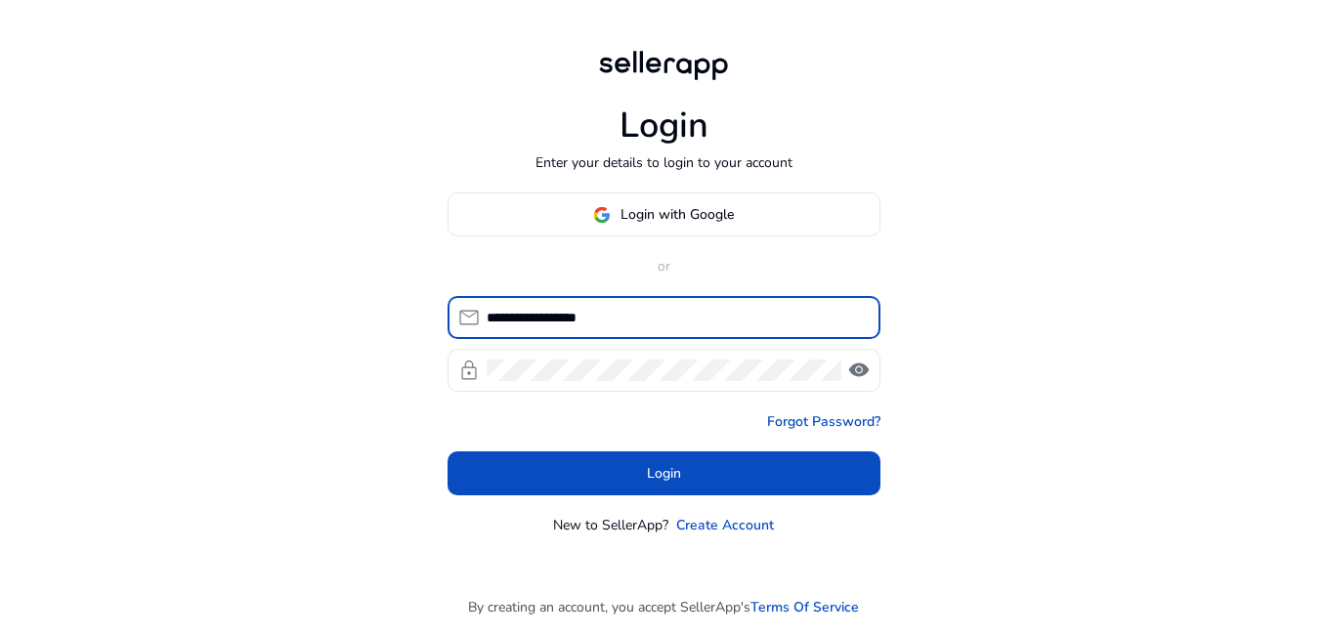
click at [676, 479] on span "Login" at bounding box center [664, 473] width 34 height 21
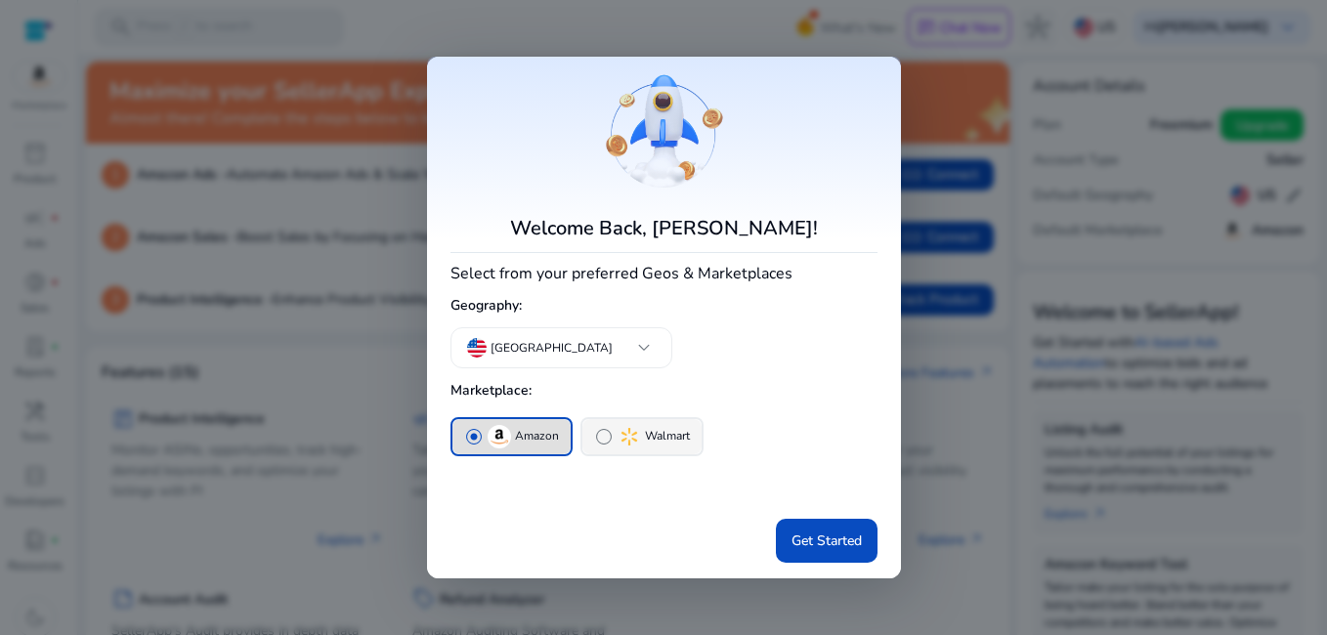
click at [660, 435] on p "Walmart" at bounding box center [667, 436] width 45 height 21
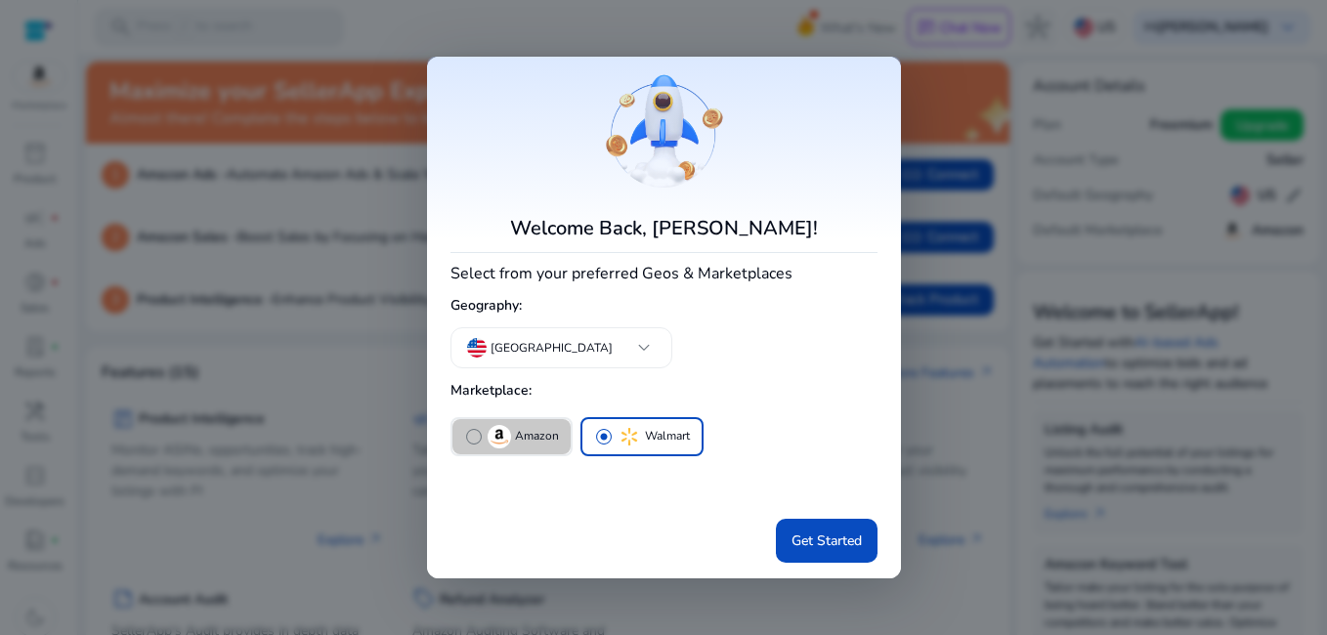
click at [516, 431] on p "Amazon" at bounding box center [537, 436] width 44 height 21
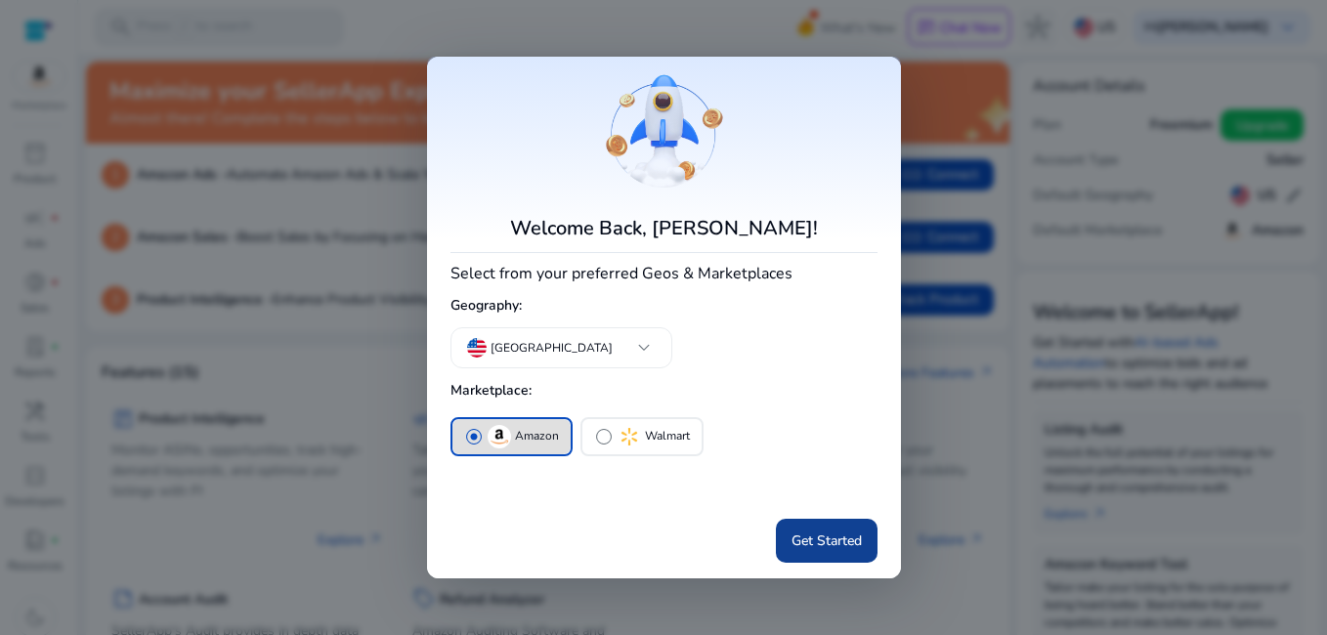
click at [858, 540] on span "Get Started" at bounding box center [827, 541] width 70 height 21
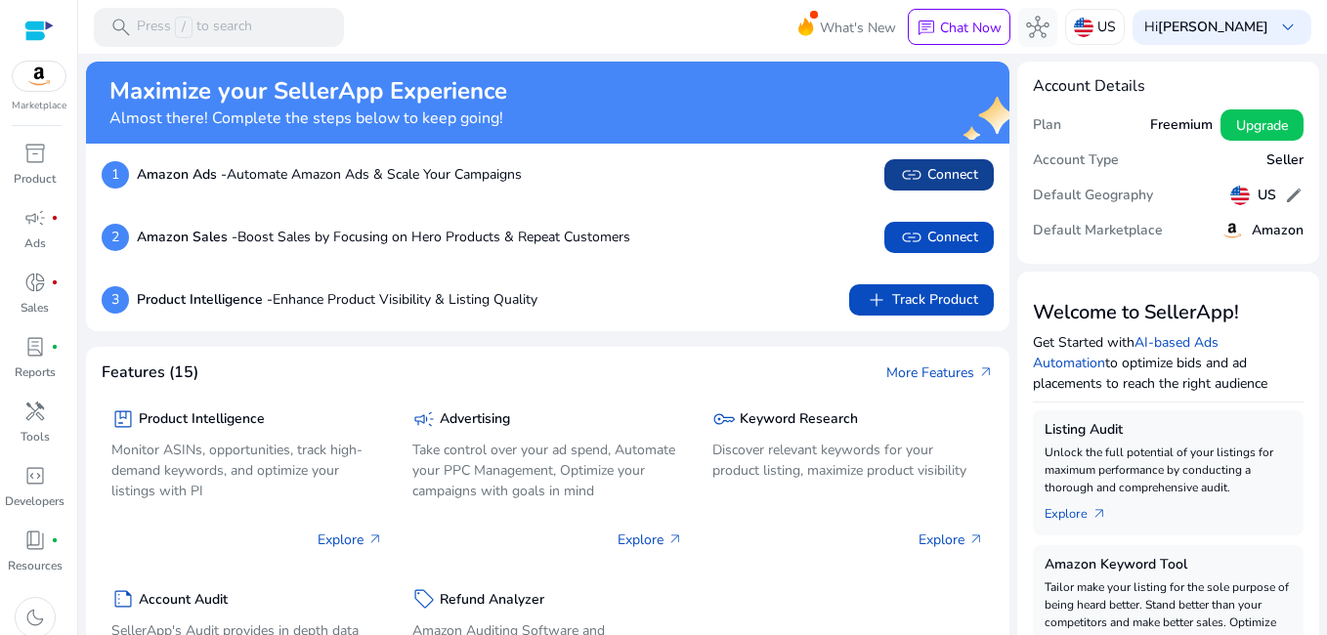
click at [916, 169] on span "link" at bounding box center [911, 174] width 23 height 23
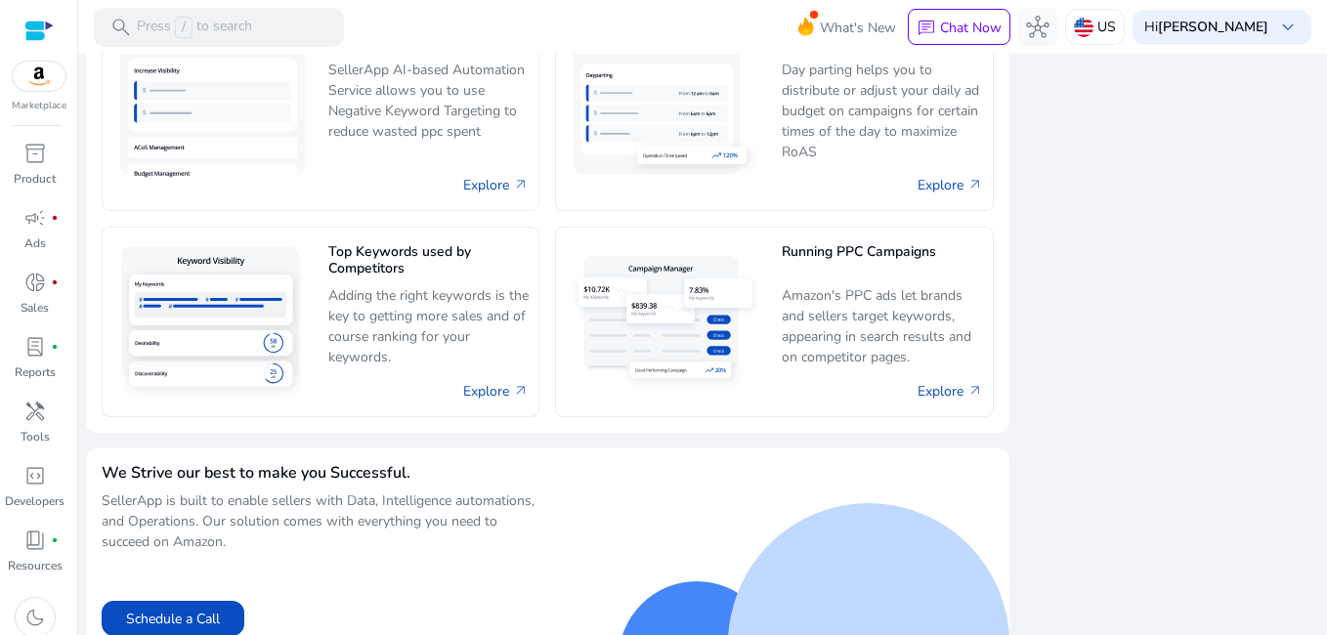
scroll to position [1274, 0]
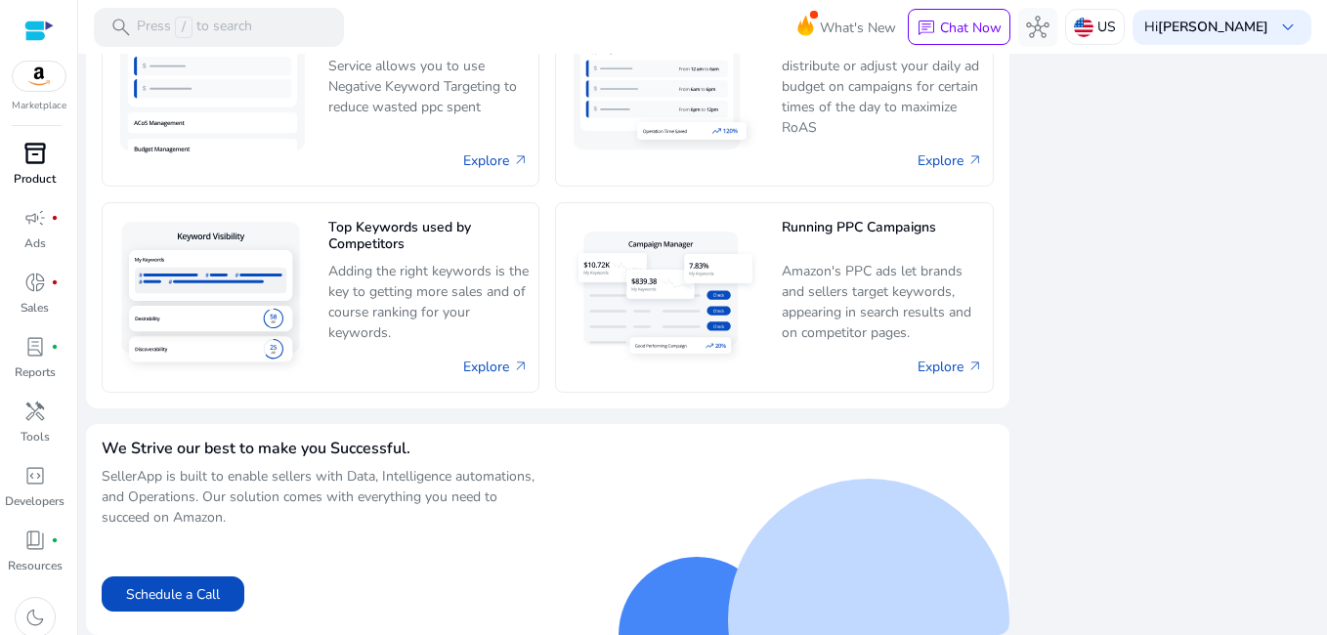
click at [21, 182] on p "Product" at bounding box center [35, 179] width 42 height 18
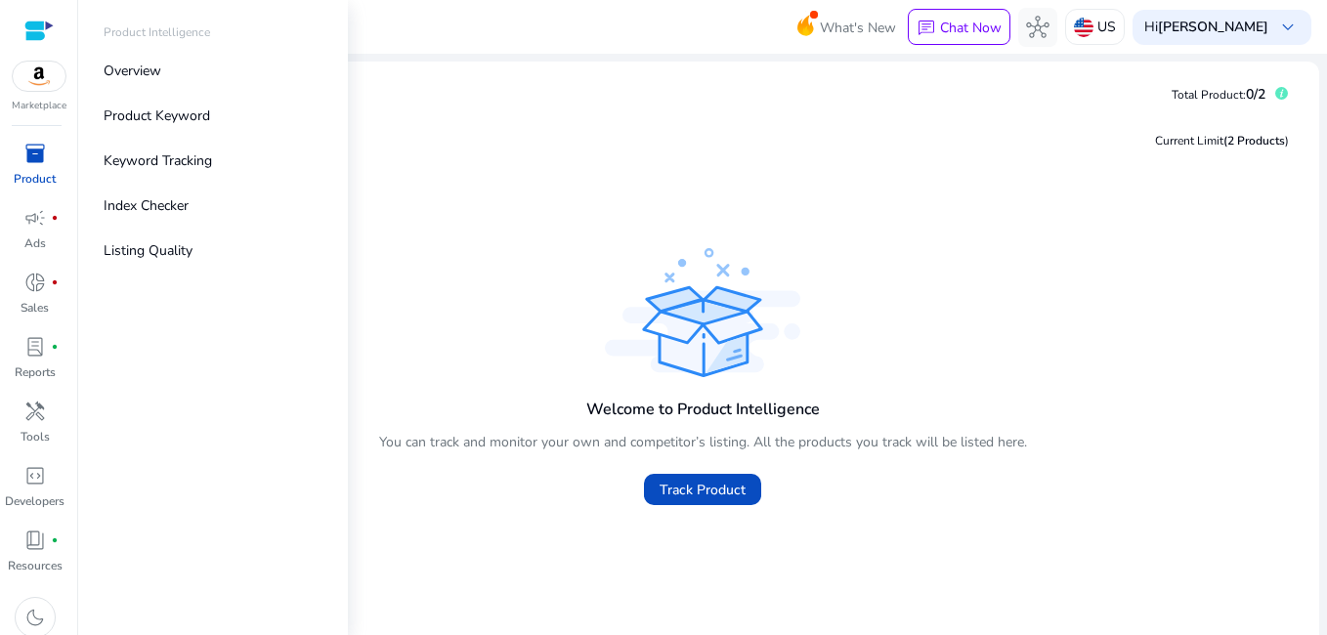
click at [23, 156] on div "inventory_2" at bounding box center [35, 153] width 55 height 31
click at [200, 123] on p "Product Keyword" at bounding box center [157, 116] width 107 height 21
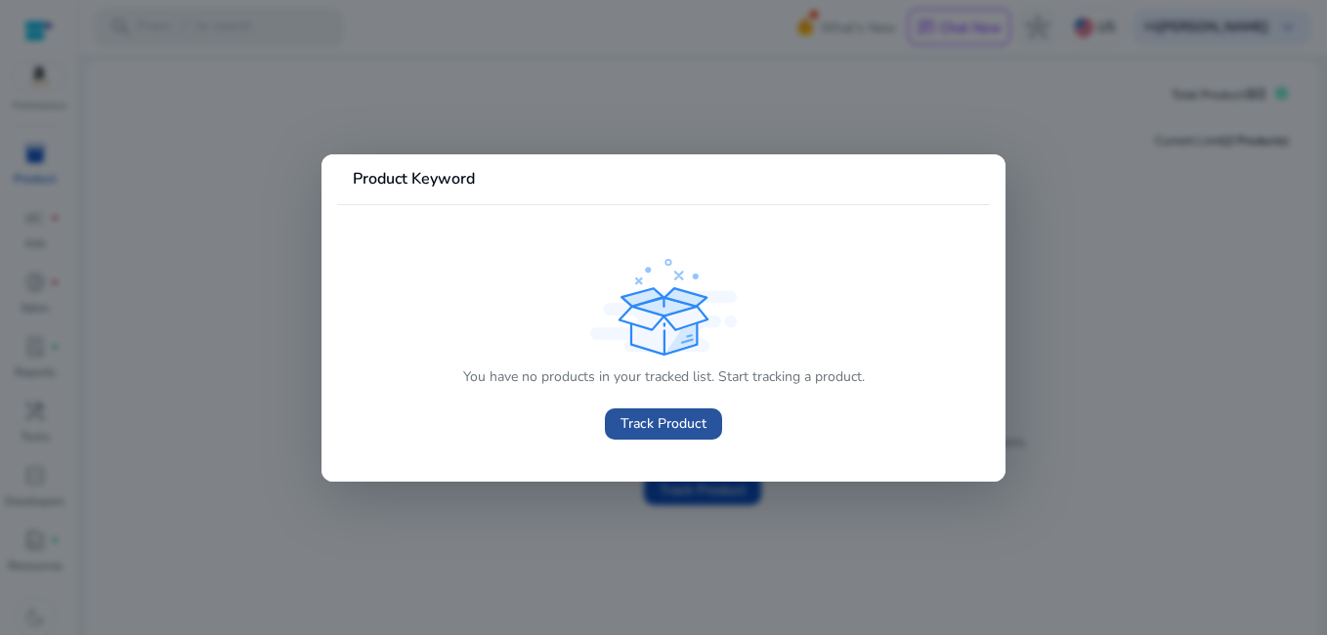
click at [662, 425] on span "Track Product" at bounding box center [664, 423] width 86 height 21
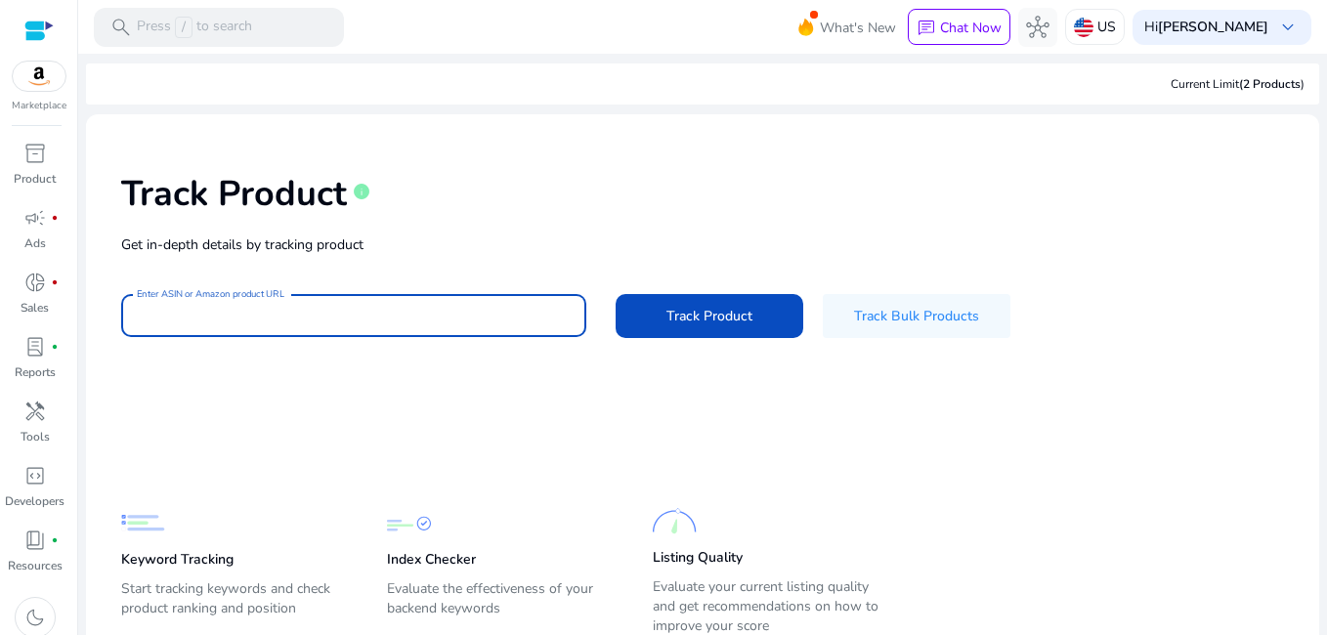
click at [242, 317] on input "Enter ASIN or Amazon product URL" at bounding box center [354, 315] width 434 height 21
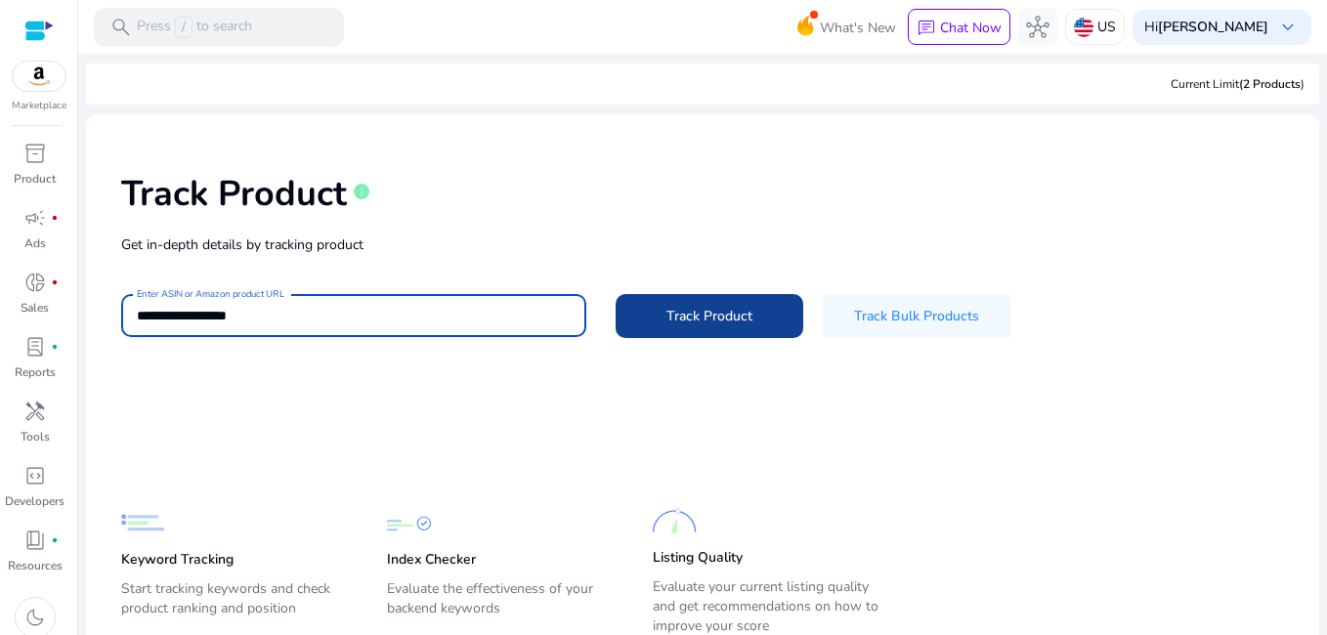
type input "**********"
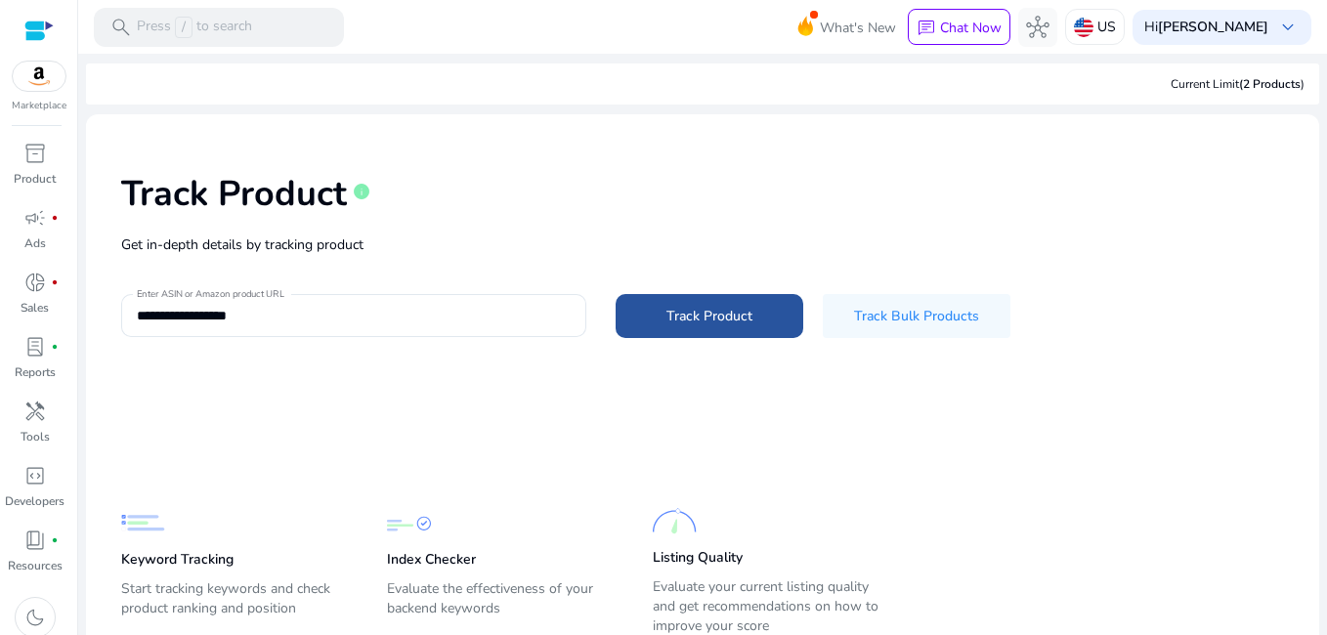
click at [705, 322] on span "Track Product" at bounding box center [709, 316] width 86 height 21
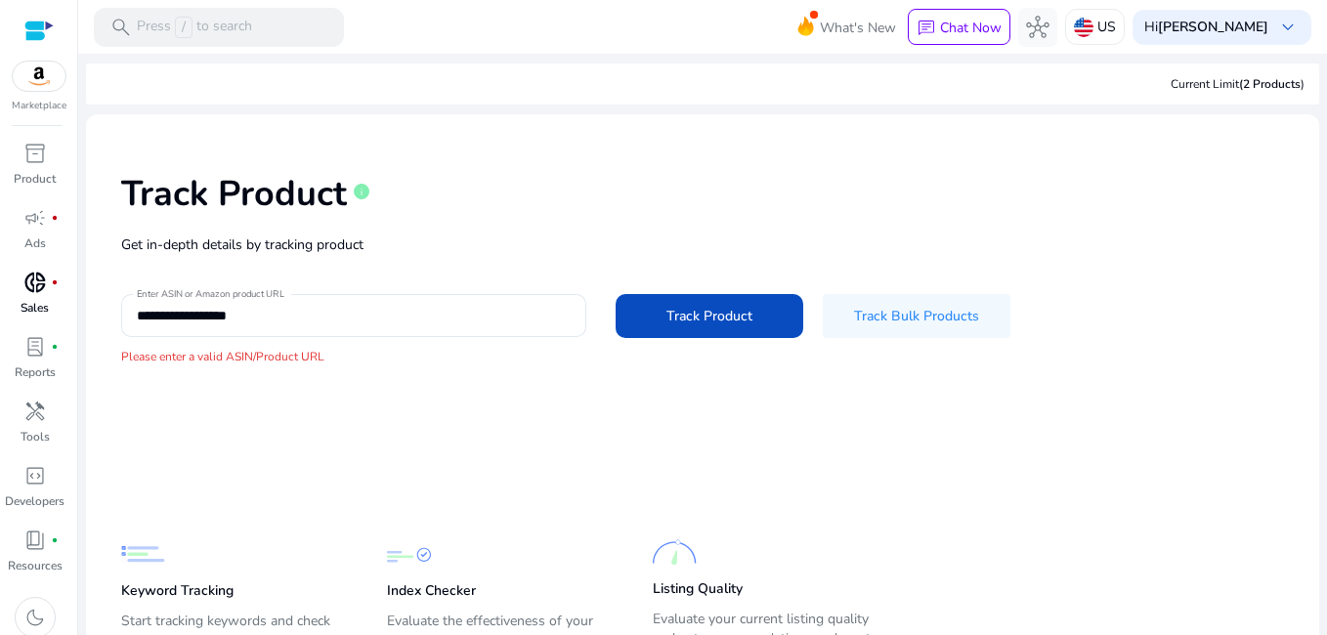
type textarea "*********"
drag, startPoint x: 363, startPoint y: 319, endPoint x: 60, endPoint y: 288, distance: 304.5
click at [60, 288] on mat-sidenav-container "**********" at bounding box center [663, 317] width 1327 height 635
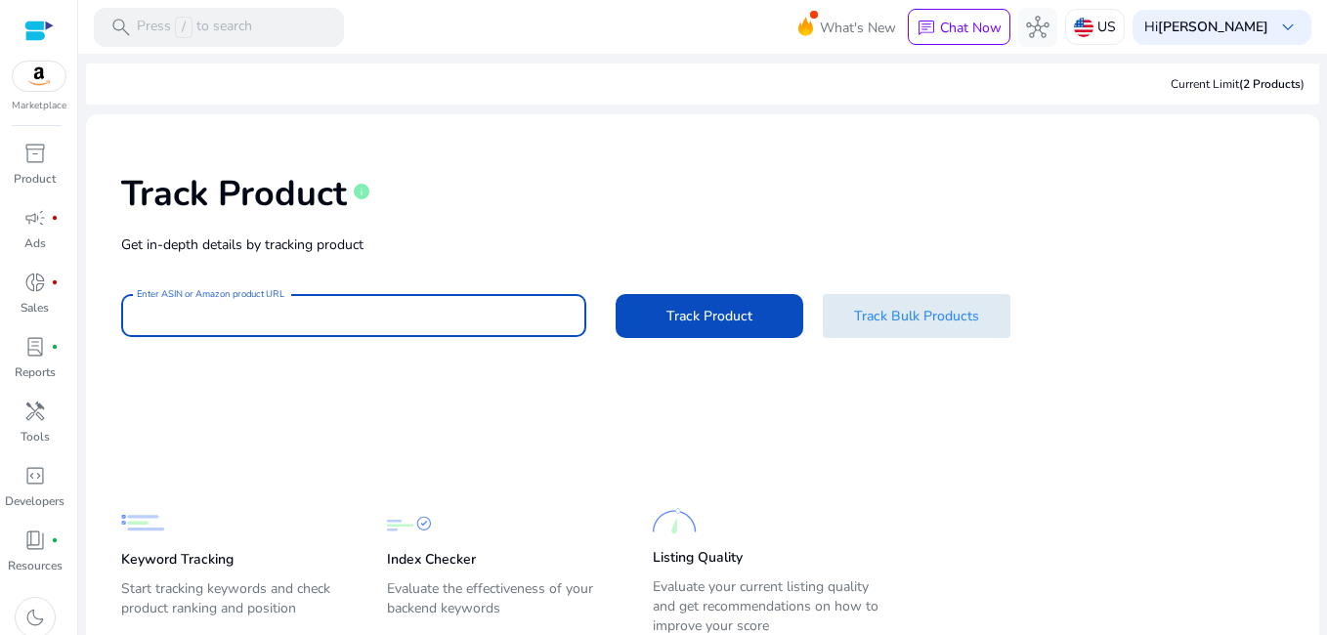
click at [915, 330] on span at bounding box center [917, 315] width 188 height 47
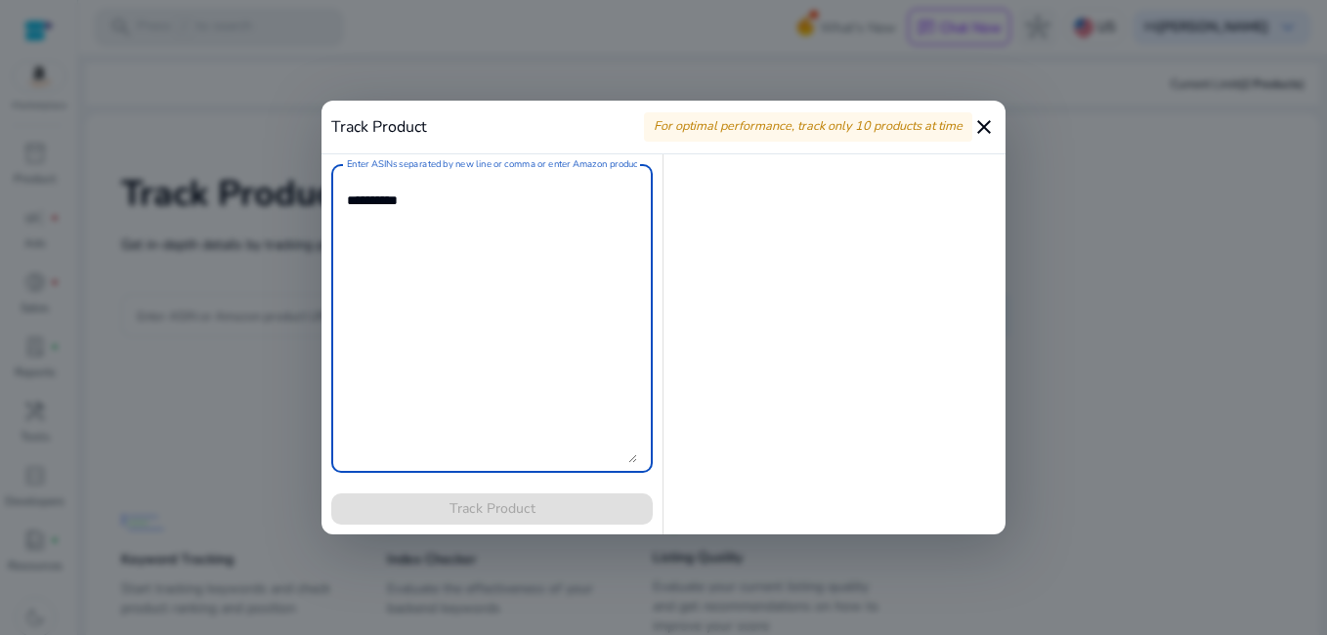
click at [984, 128] on mat-icon "close" at bounding box center [983, 126] width 23 height 23
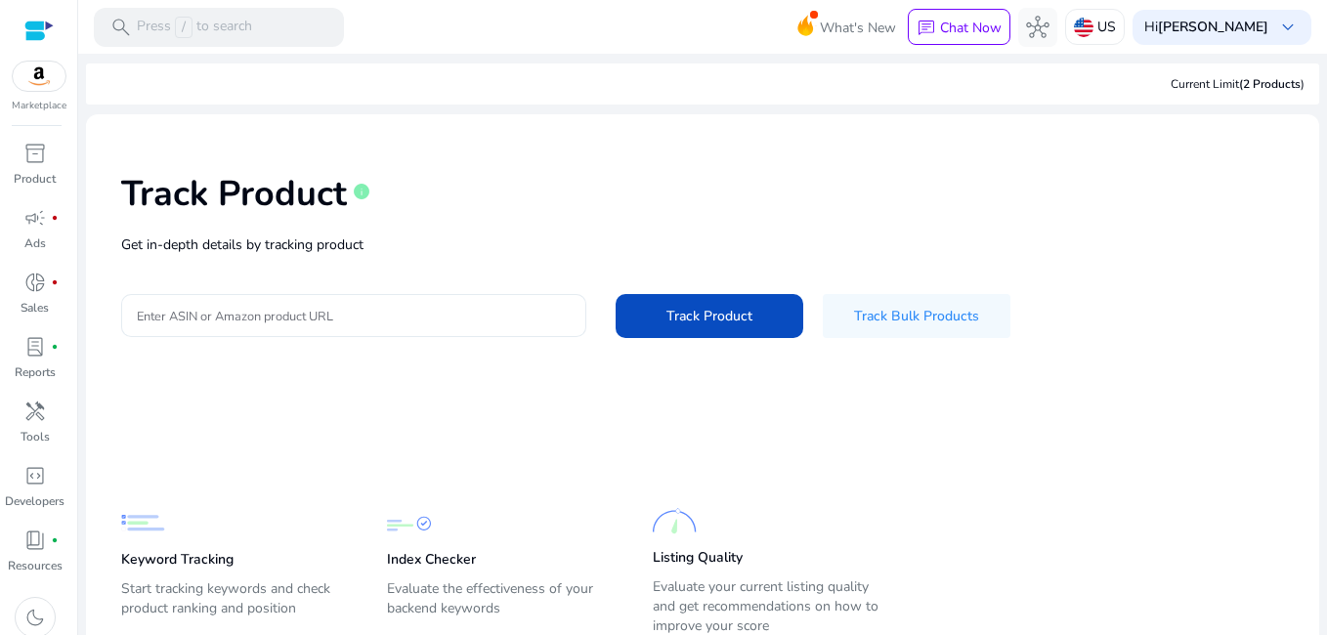
click at [418, 305] on input "Enter ASIN or Amazon product URL" at bounding box center [354, 315] width 434 height 21
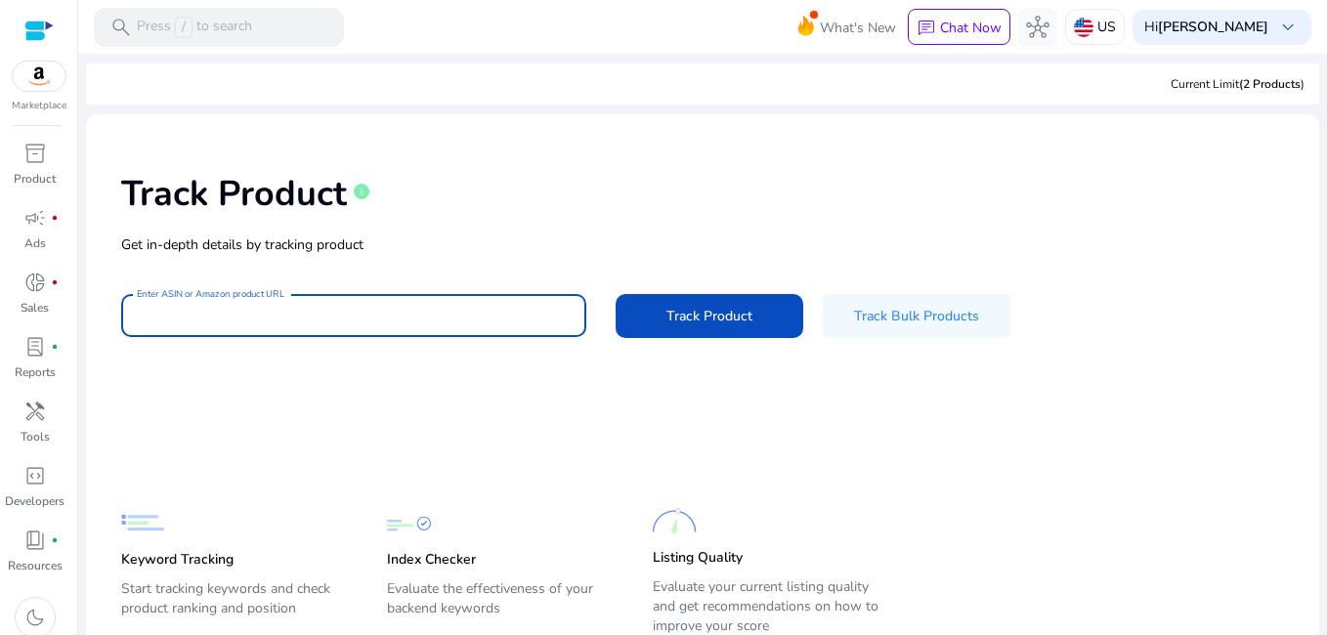
click at [531, 224] on div "Track Product info" at bounding box center [702, 190] width 1163 height 80
paste input "**********"
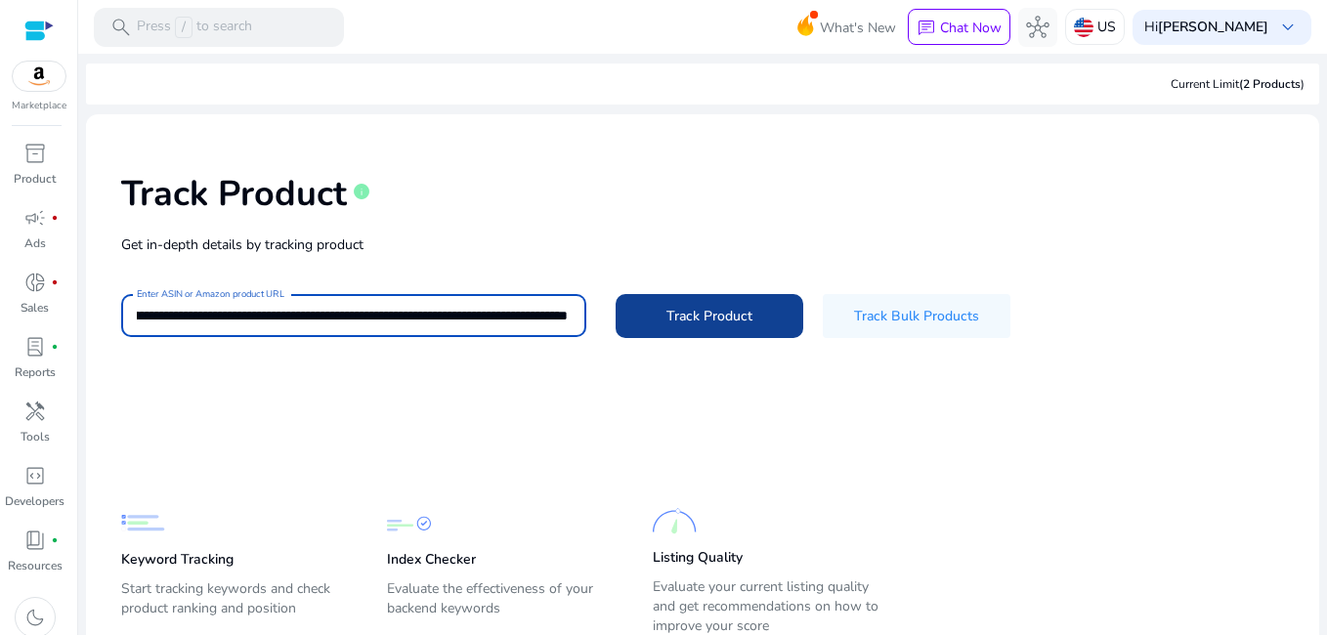
type input "**********"
click at [705, 309] on span "Track Product" at bounding box center [709, 316] width 86 height 21
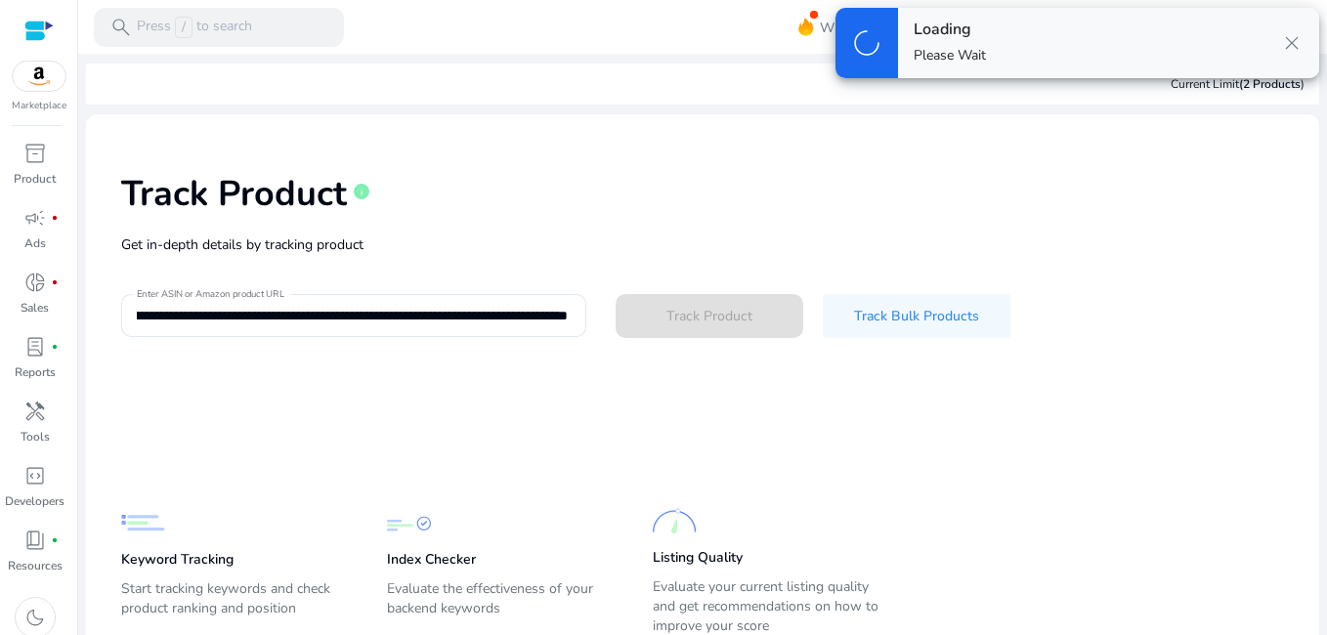
scroll to position [0, 0]
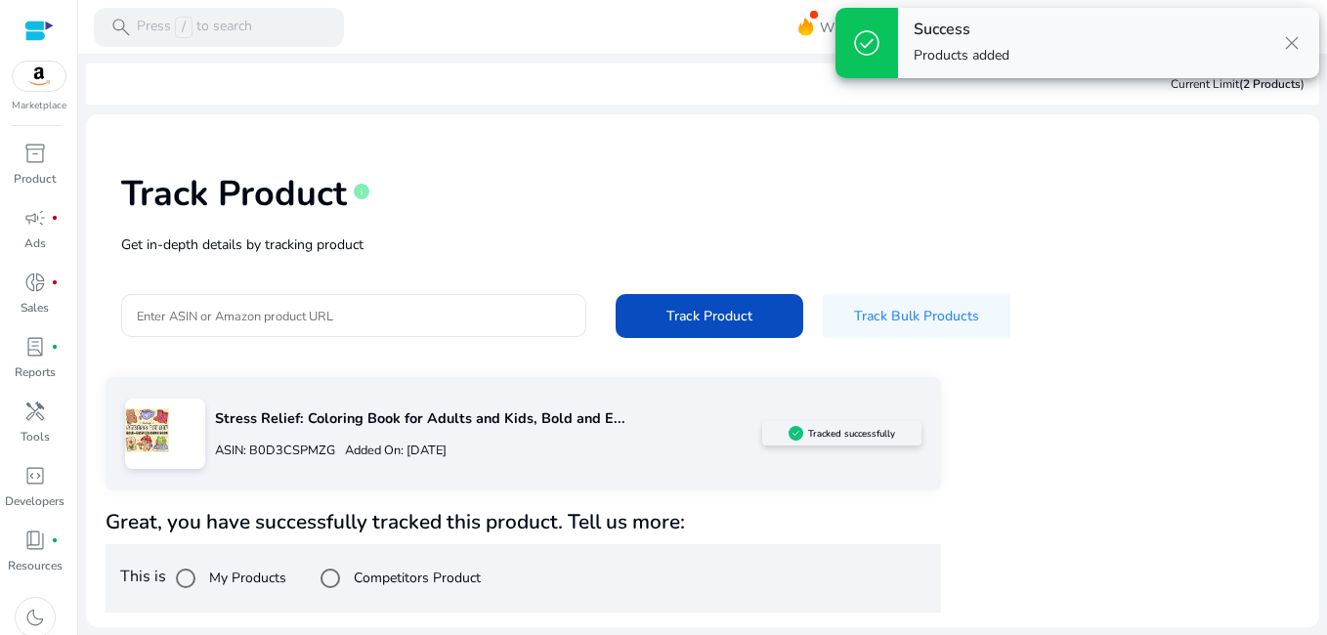
click at [1027, 474] on div "Stress Relief: Coloring Book for Adults and Kids, Bold and E... ASIN: B0D3CSPMZ…" at bounding box center [703, 495] width 1194 height 236
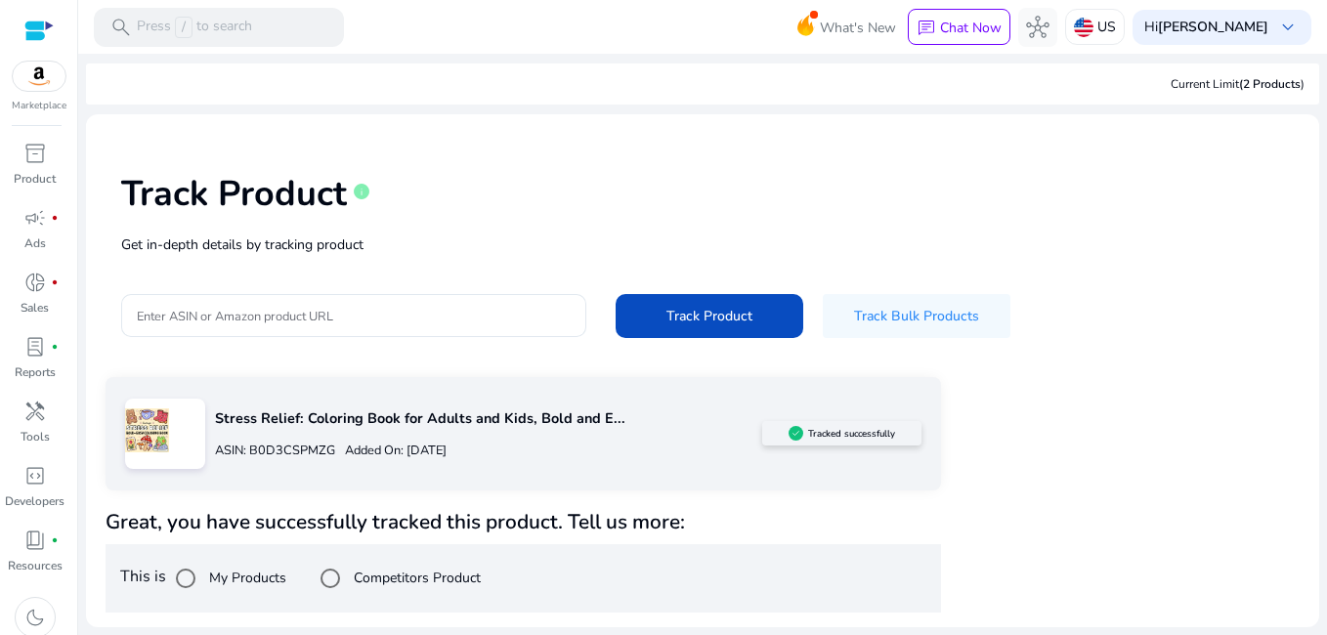
click at [937, 496] on div "Stress Relief: Coloring Book for Adults and Kids, Bold and E... ASIN: B0D3CSPMZ…" at bounding box center [524, 495] width 836 height 236
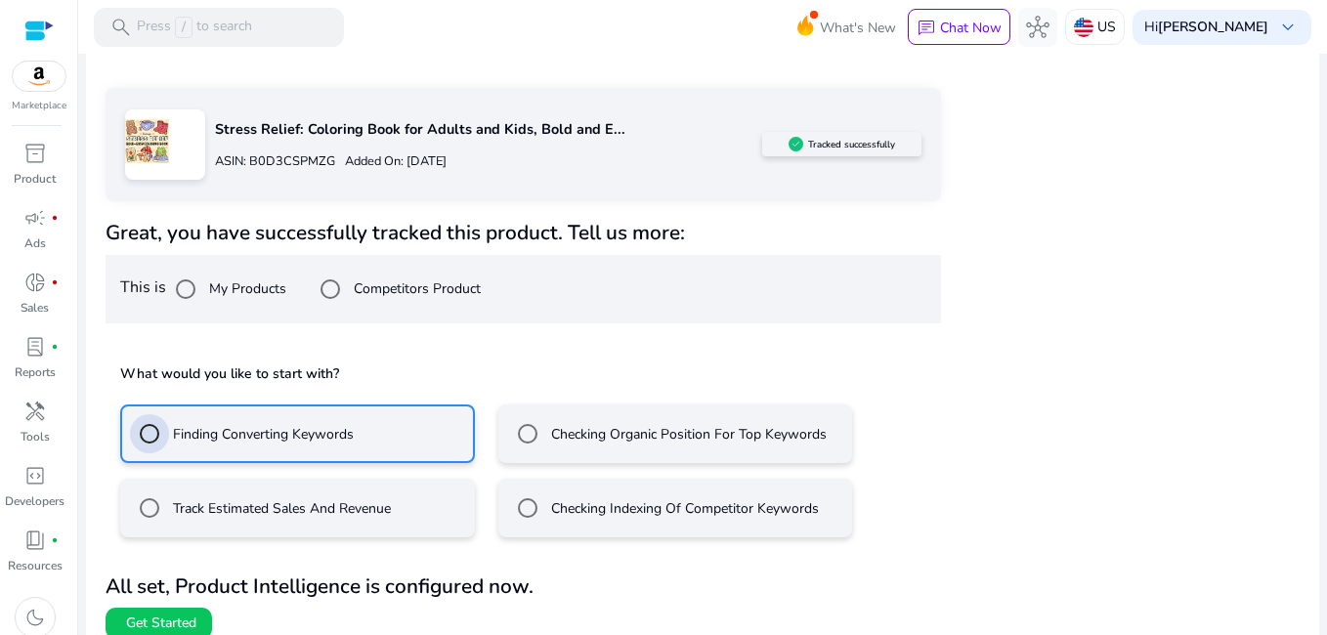
scroll to position [308, 0]
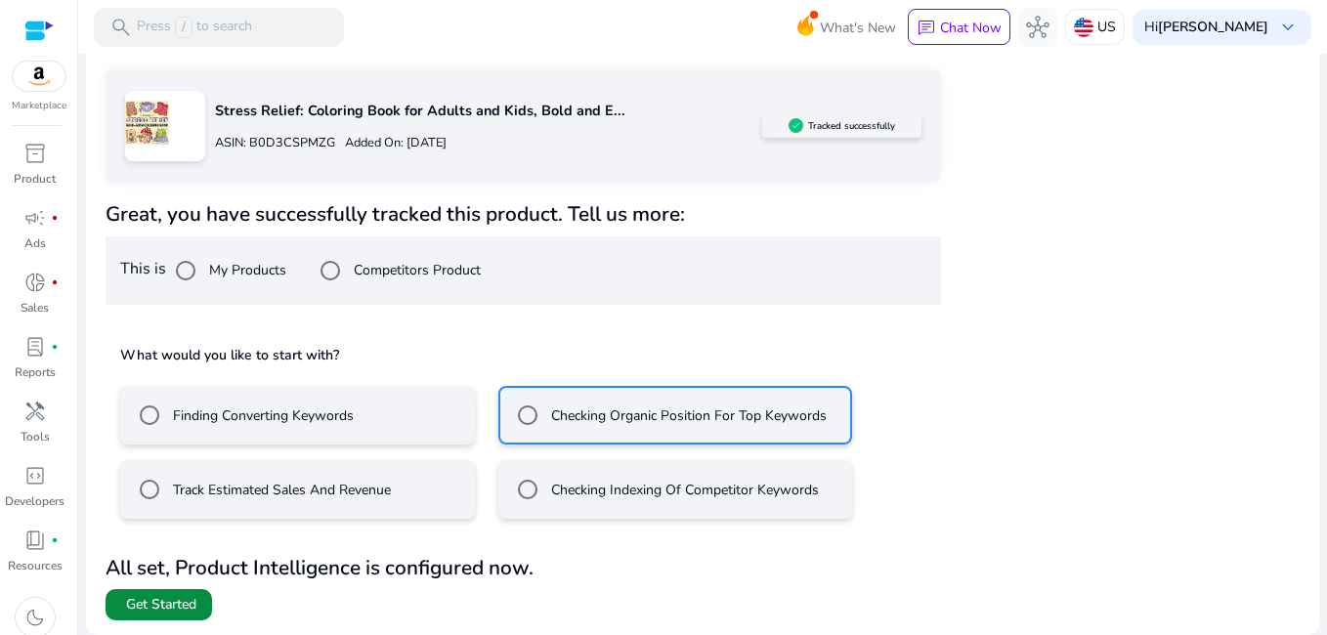
click at [165, 607] on span "Get Started" at bounding box center [161, 605] width 70 height 20
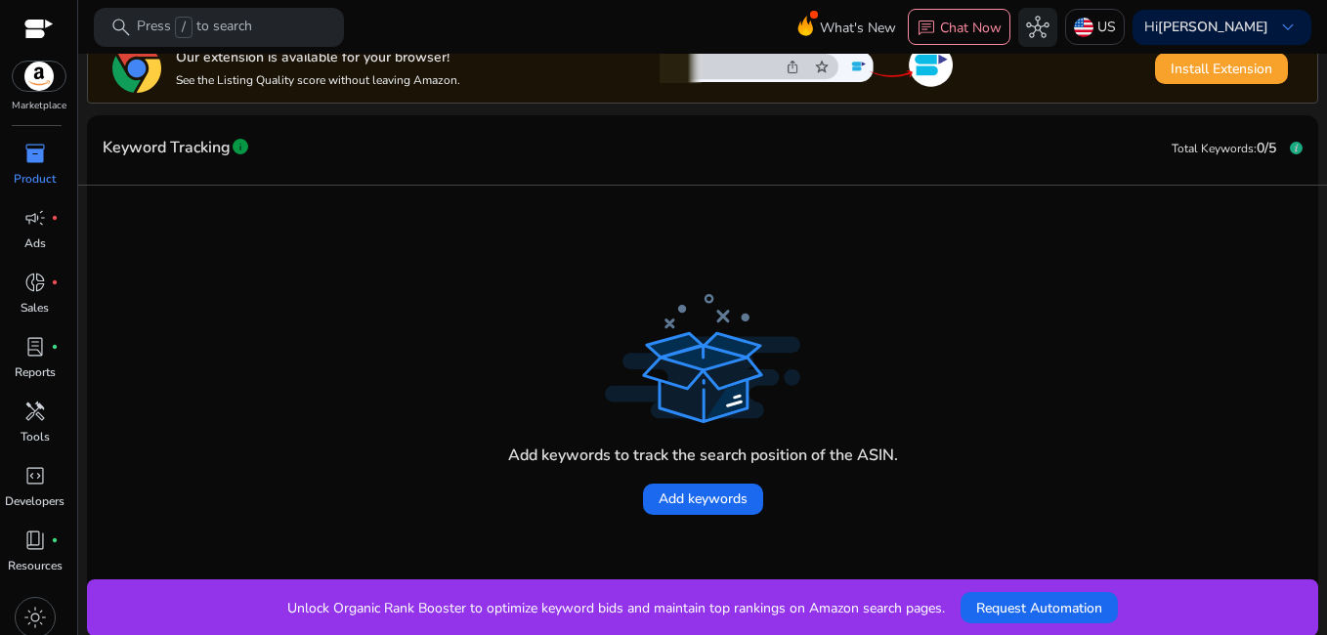
scroll to position [353, 0]
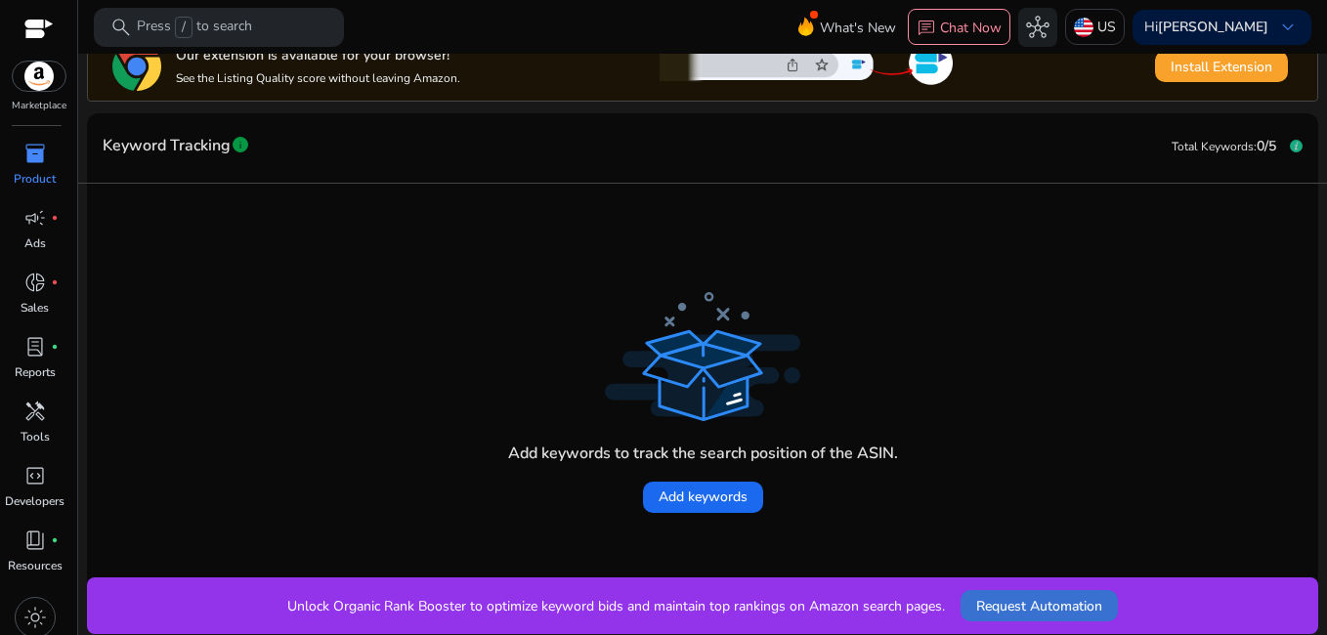
click at [1044, 609] on span "Request Automation" at bounding box center [1039, 606] width 126 height 21
click at [1224, 69] on span "Install Extension" at bounding box center [1222, 67] width 102 height 21
click at [1207, 76] on span "Install Extension" at bounding box center [1222, 67] width 102 height 21
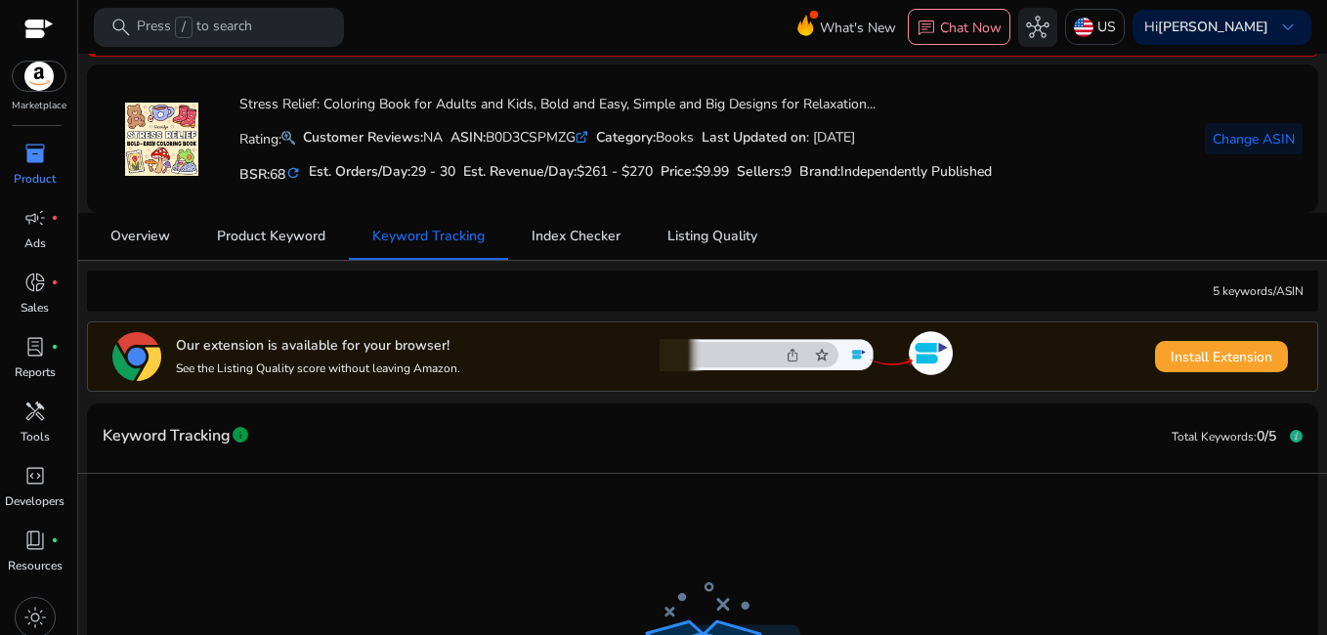
scroll to position [60, 0]
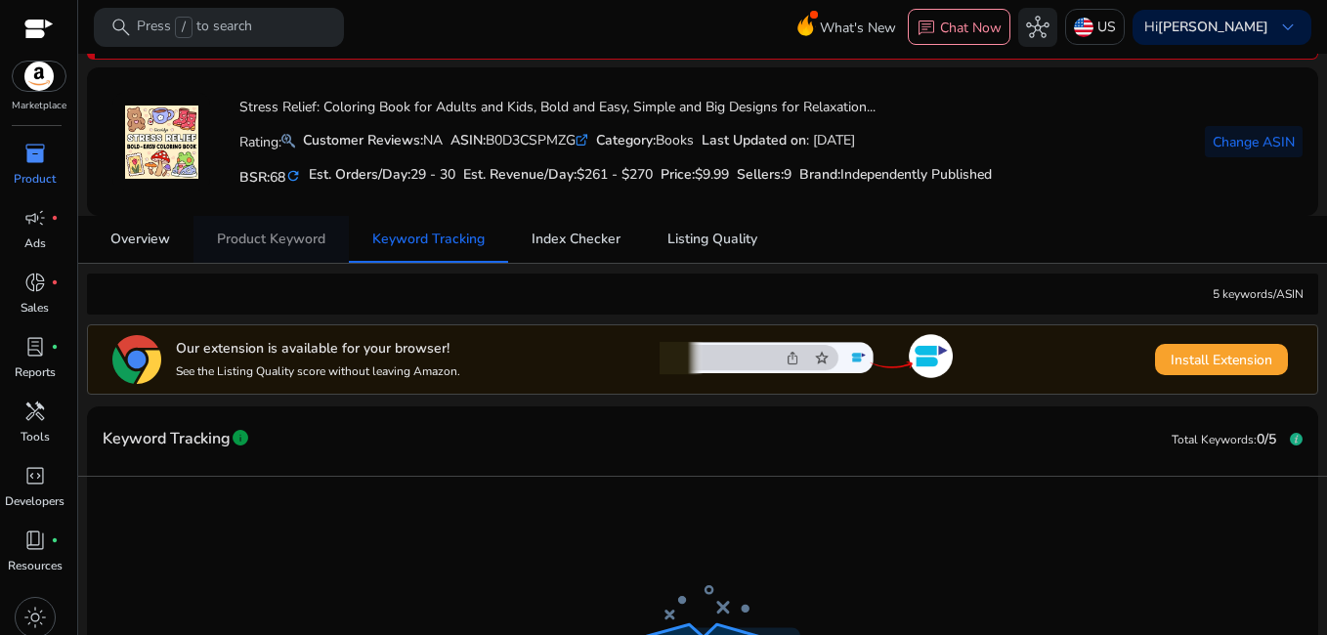
click at [304, 244] on span "Product Keyword" at bounding box center [271, 240] width 108 height 14
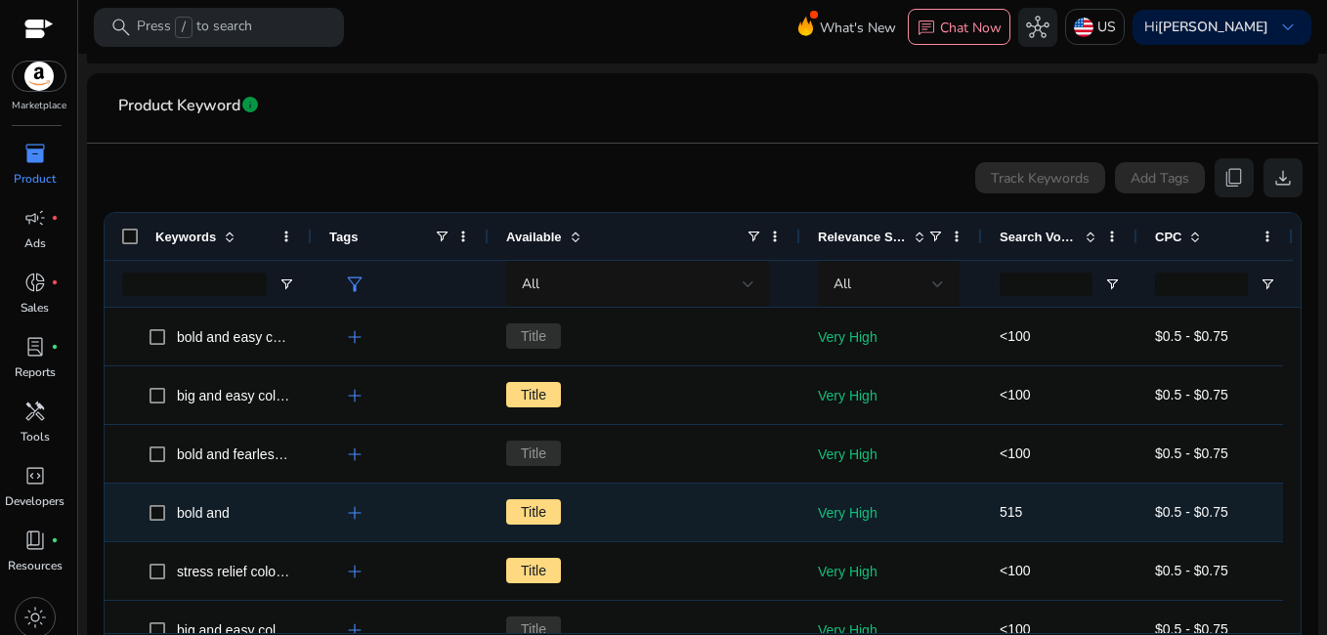
scroll to position [98, 0]
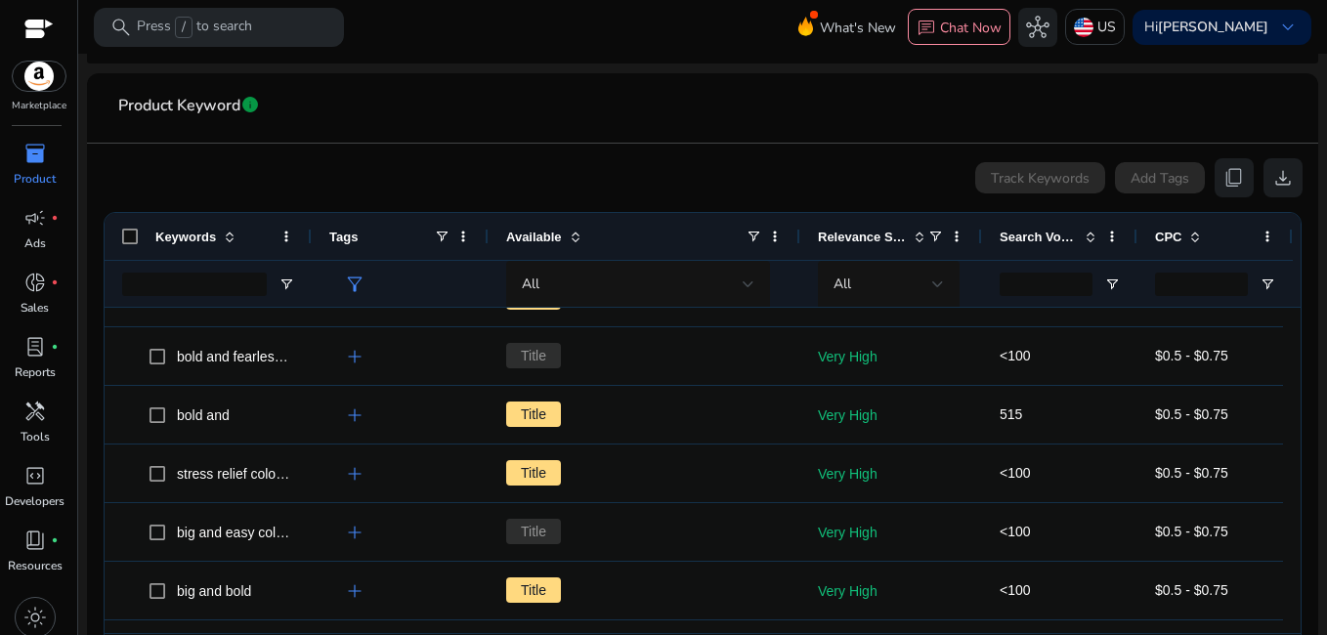
click at [358, 275] on span "filter_alt" at bounding box center [354, 284] width 23 height 23
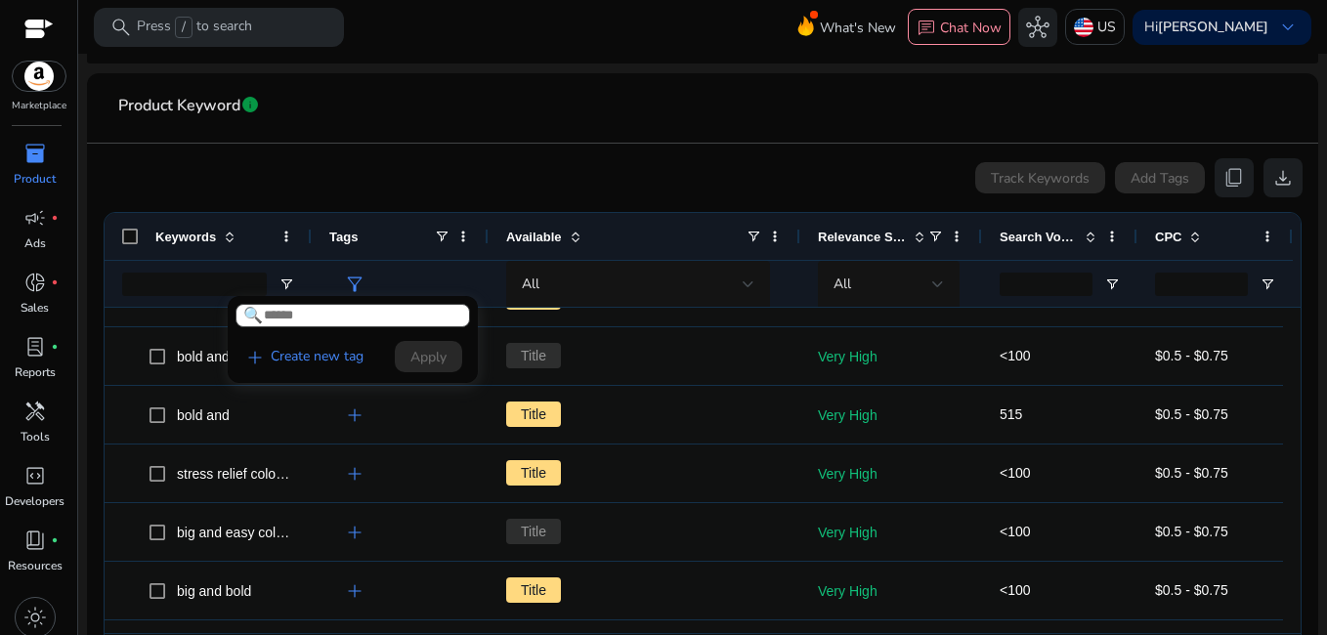
click at [578, 173] on div at bounding box center [663, 317] width 1327 height 635
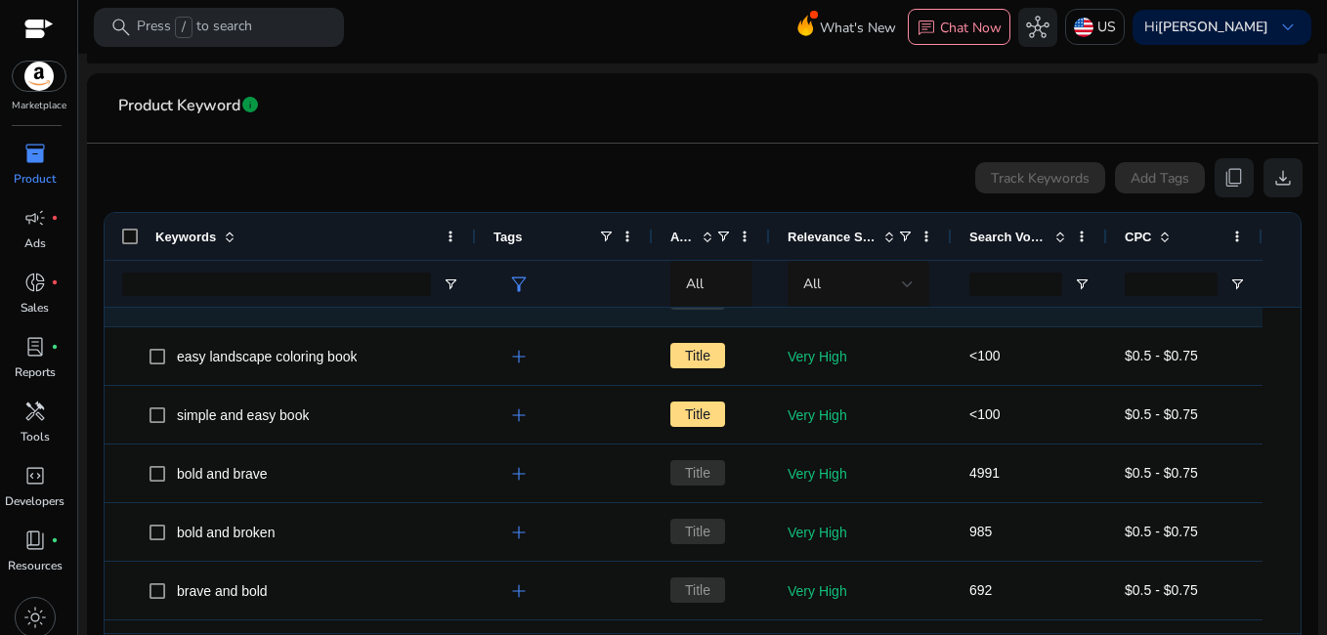
scroll to position [684, 0]
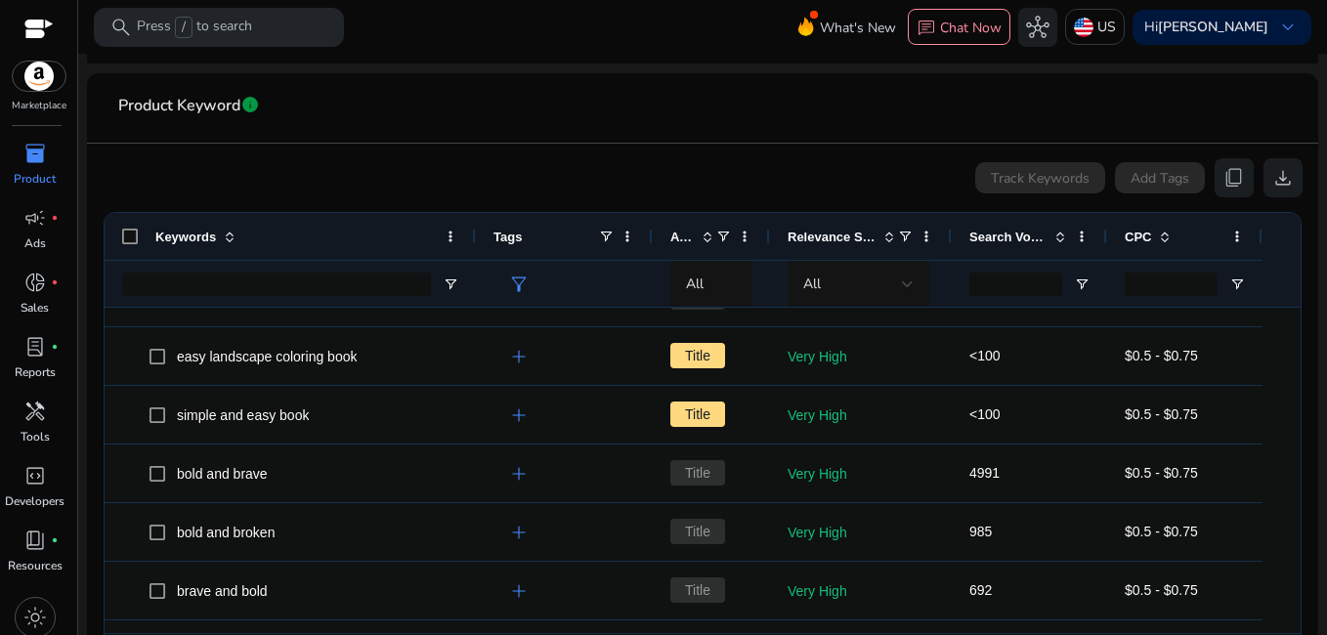
click at [26, 159] on span "inventory_2" at bounding box center [34, 153] width 23 height 23
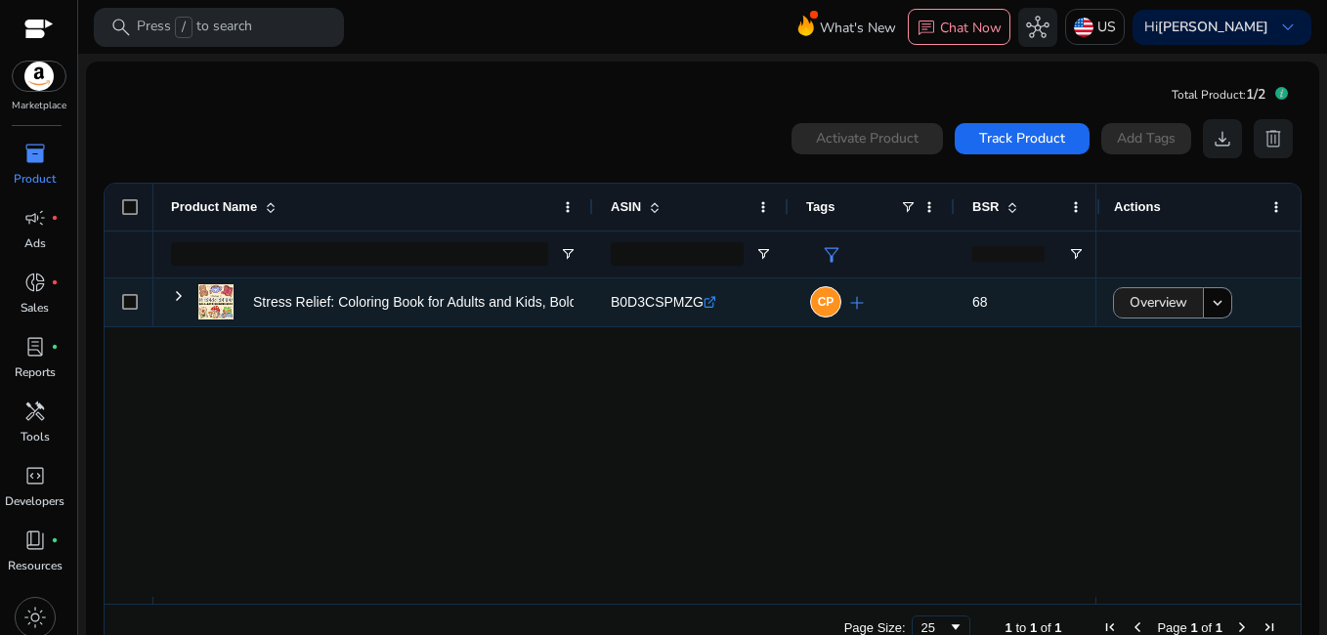
click at [1157, 306] on span "Overview" at bounding box center [1159, 302] width 58 height 40
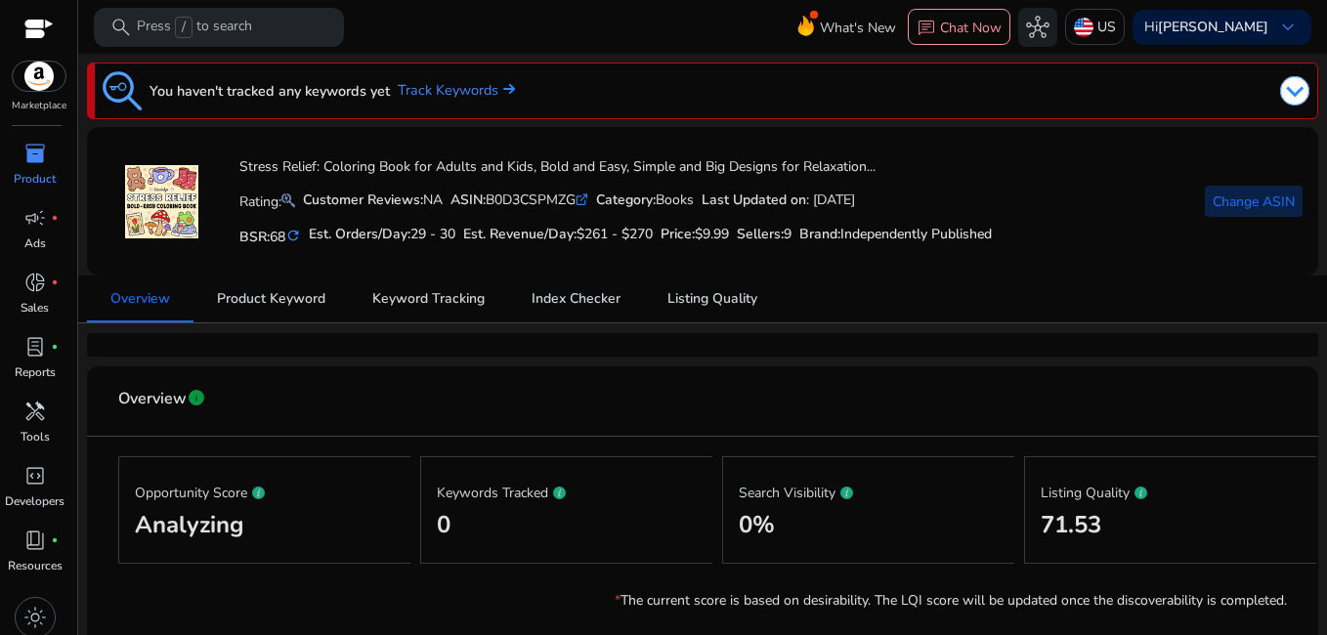
click at [1219, 207] on span "Change ASIN" at bounding box center [1254, 202] width 82 height 21
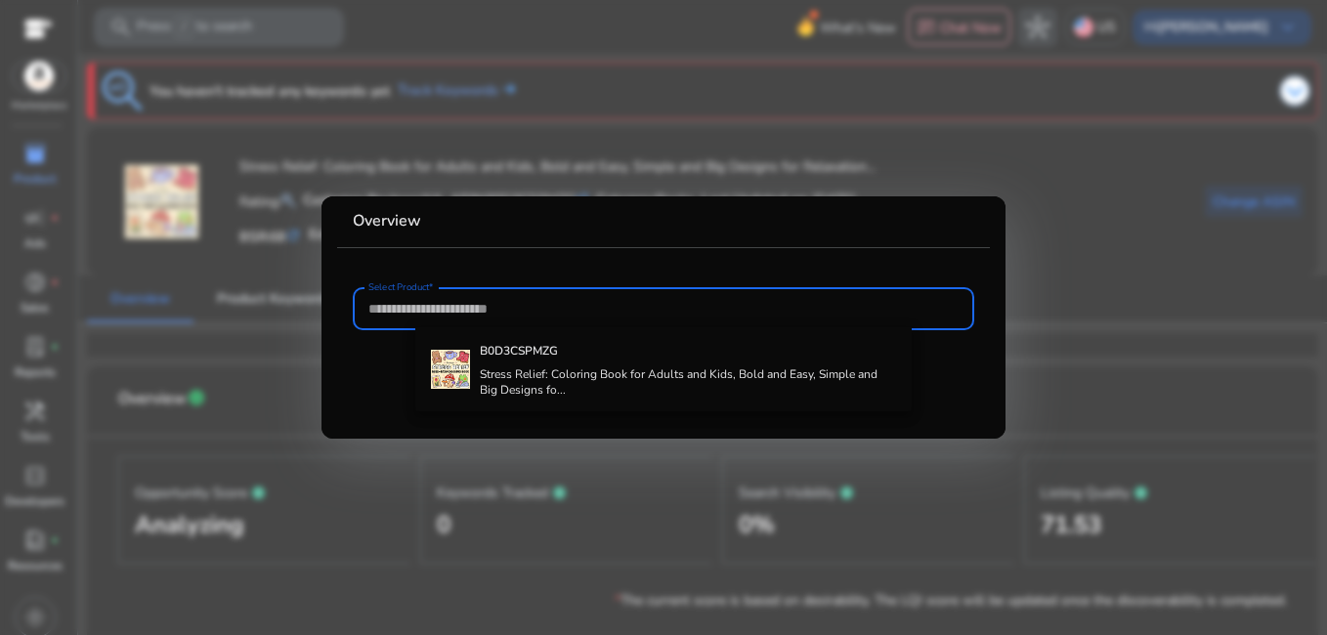
click at [1124, 290] on div at bounding box center [663, 317] width 1327 height 635
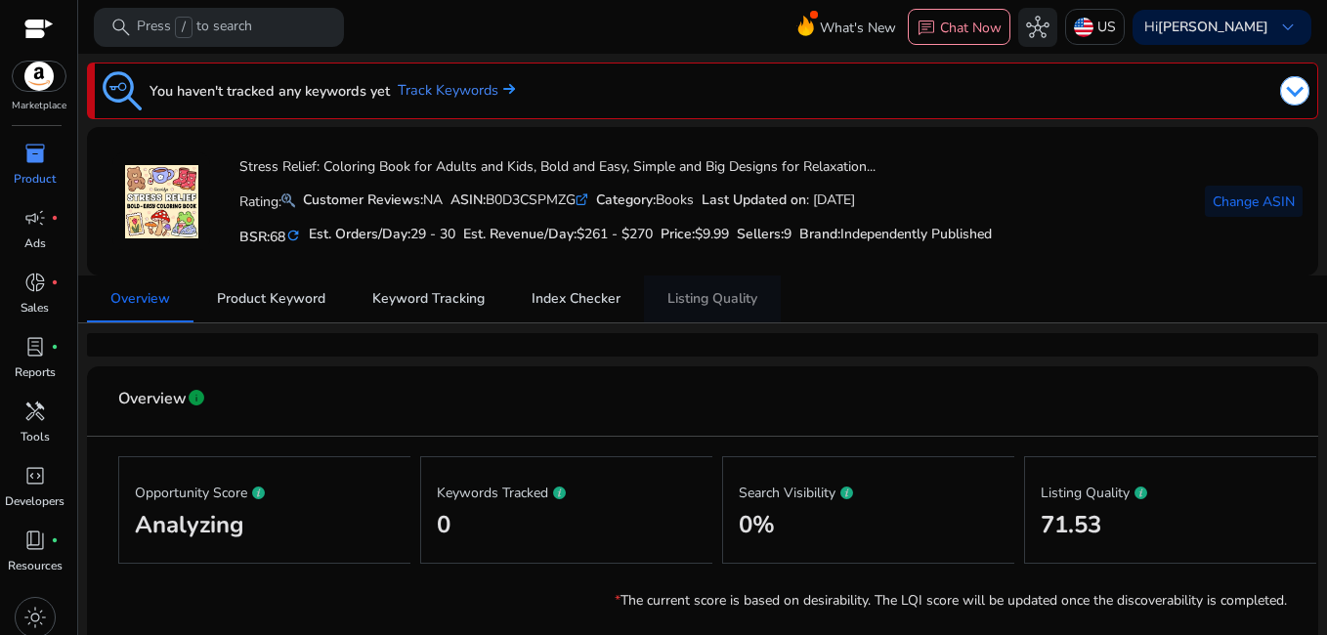
click at [712, 304] on span "Listing Quality" at bounding box center [712, 299] width 90 height 14
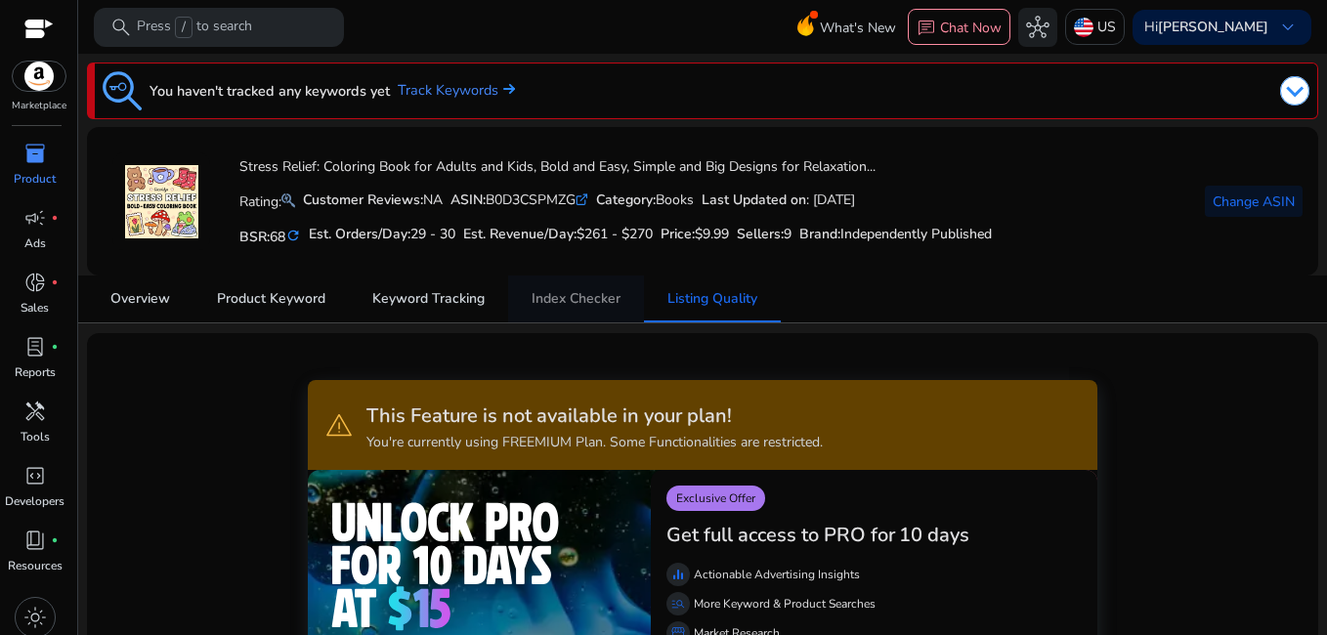
click at [623, 312] on link "Index Checker" at bounding box center [576, 299] width 136 height 47
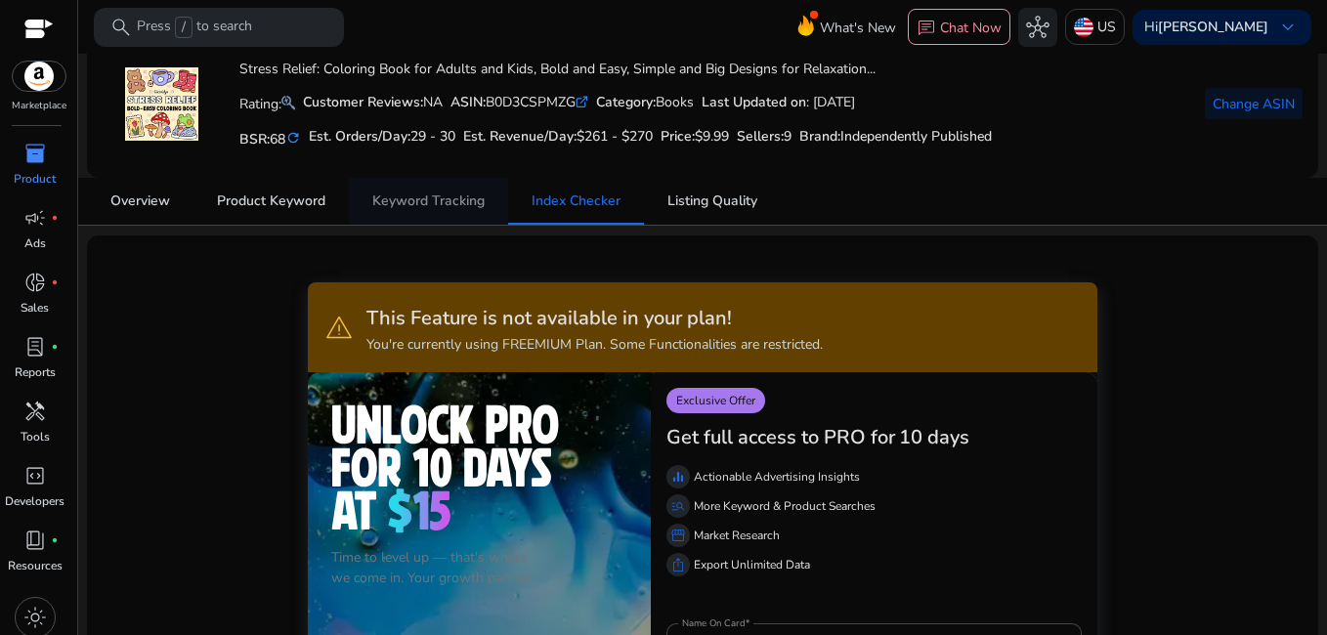
click at [443, 195] on span "Keyword Tracking" at bounding box center [428, 201] width 112 height 14
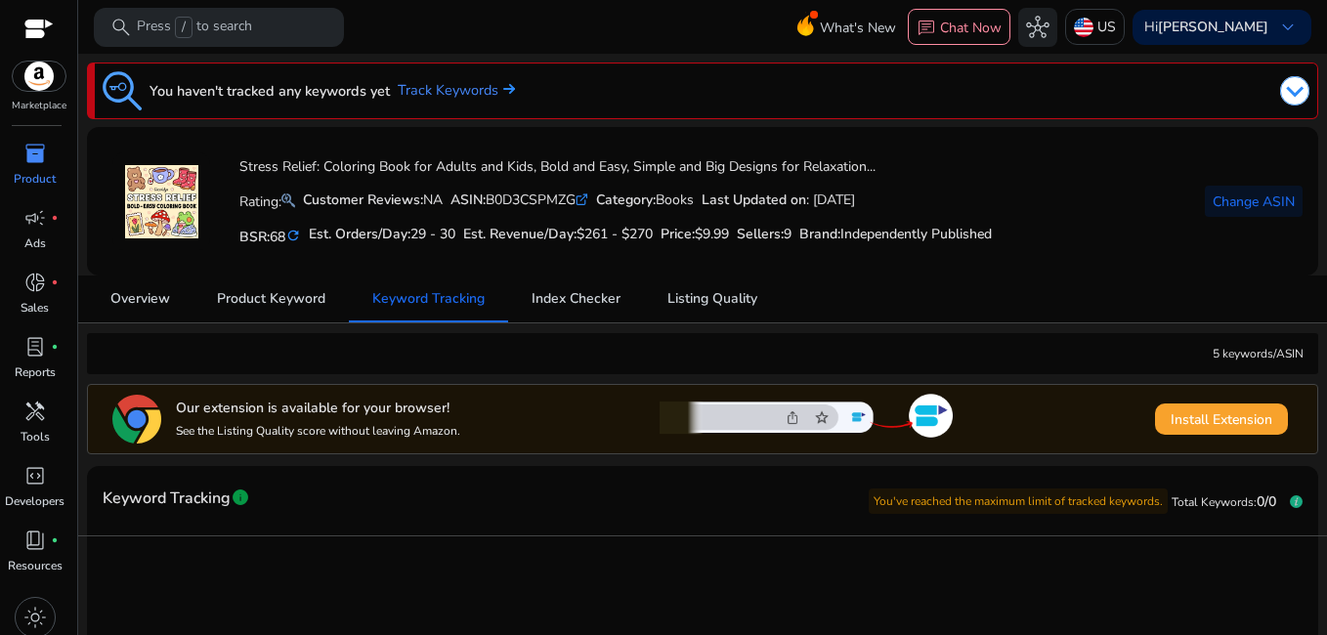
scroll to position [98, 0]
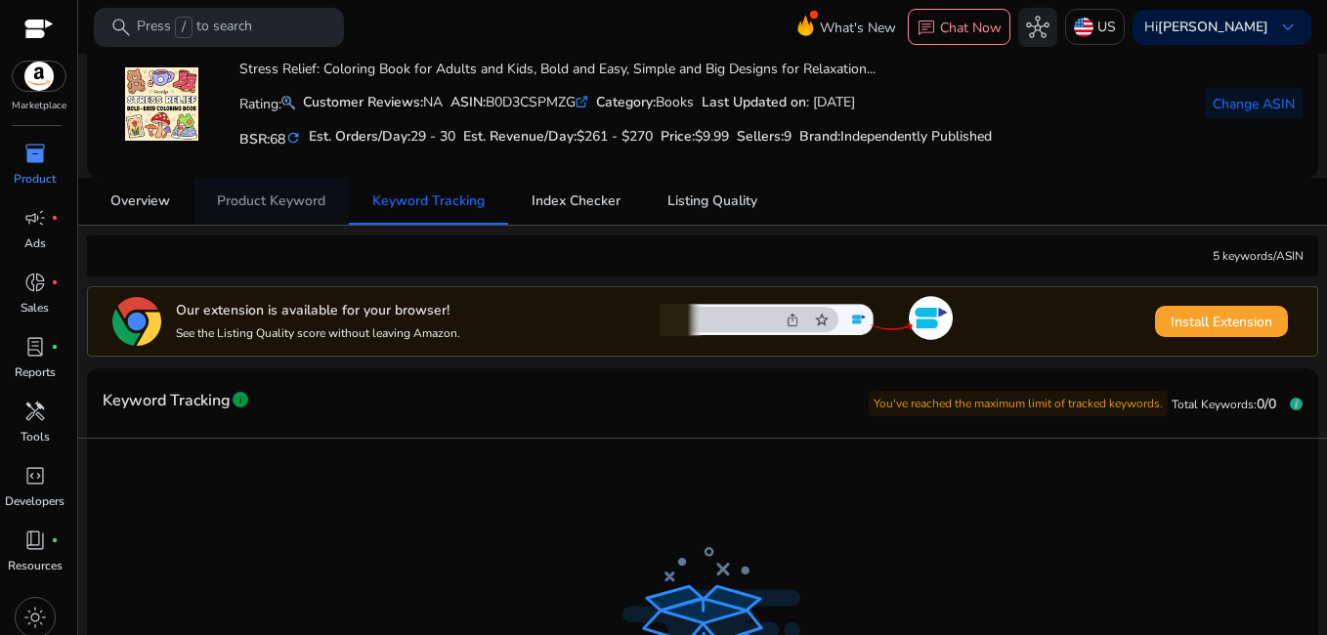
click at [261, 194] on span "Product Keyword" at bounding box center [271, 201] width 108 height 14
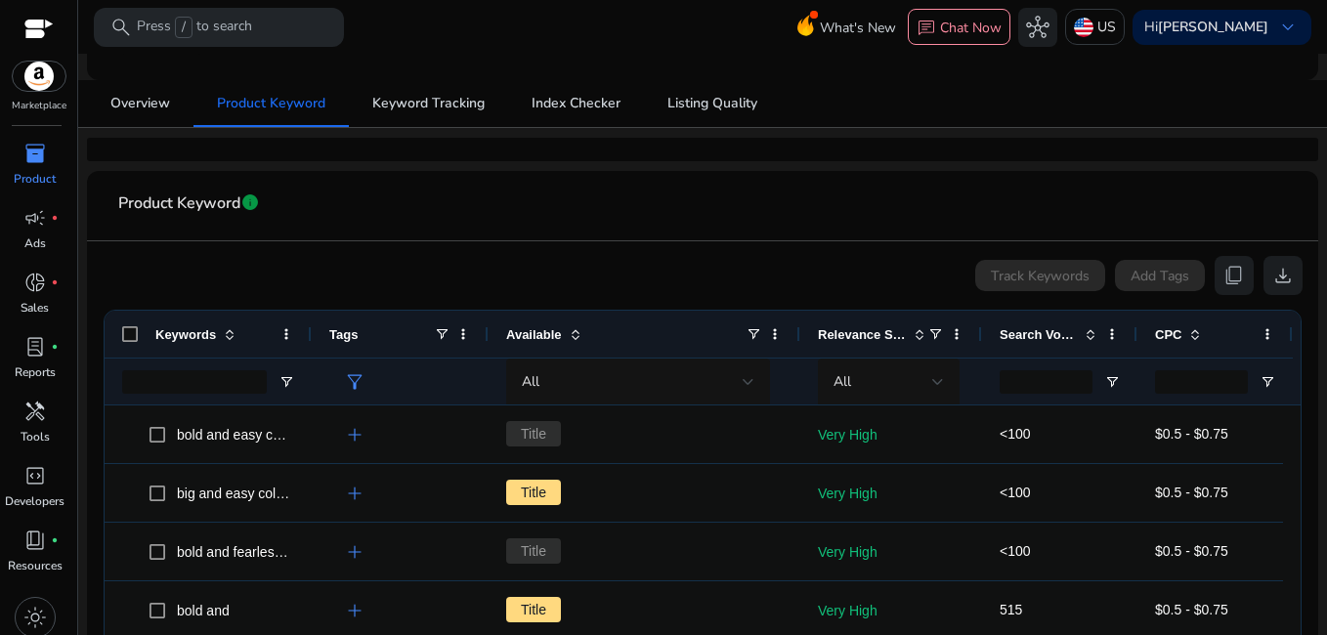
scroll to position [98, 0]
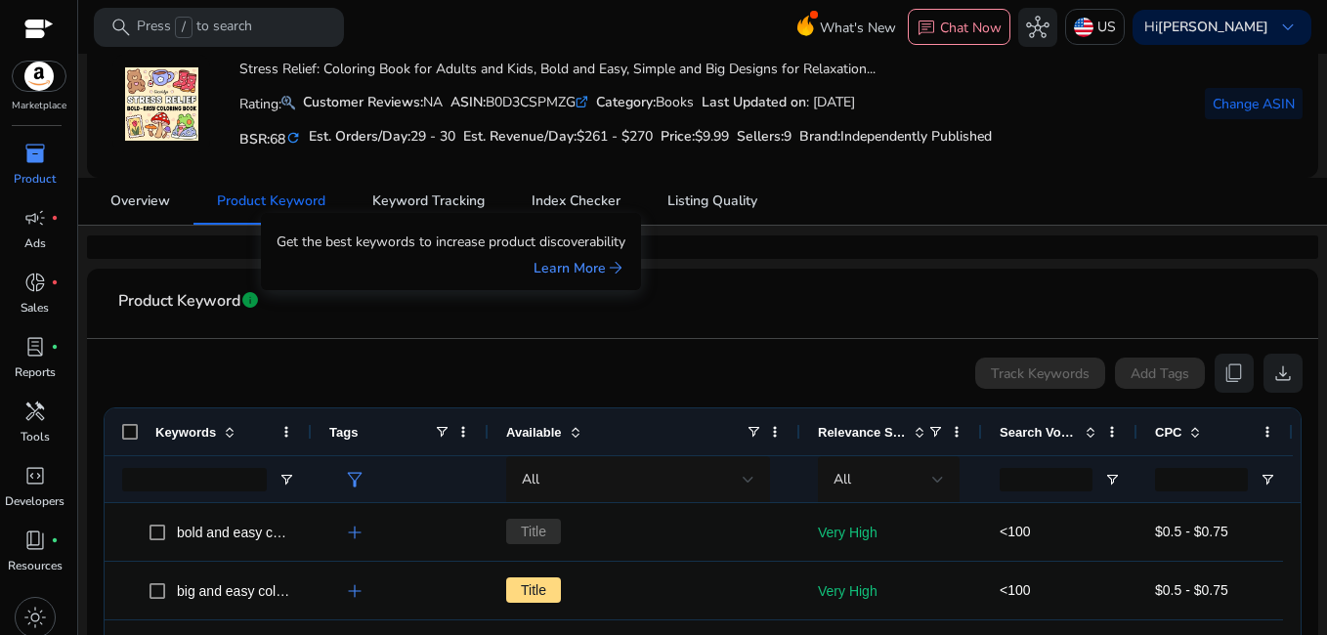
click at [243, 295] on span "info" at bounding box center [250, 300] width 20 height 20
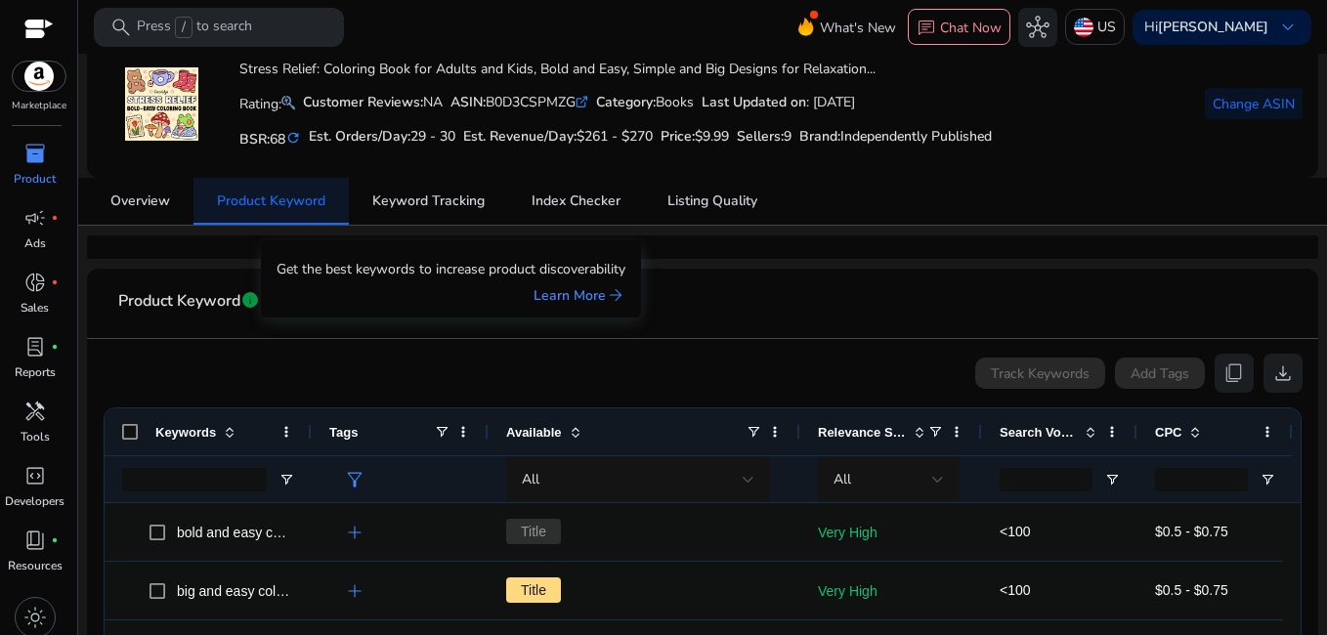
scroll to position [0, 0]
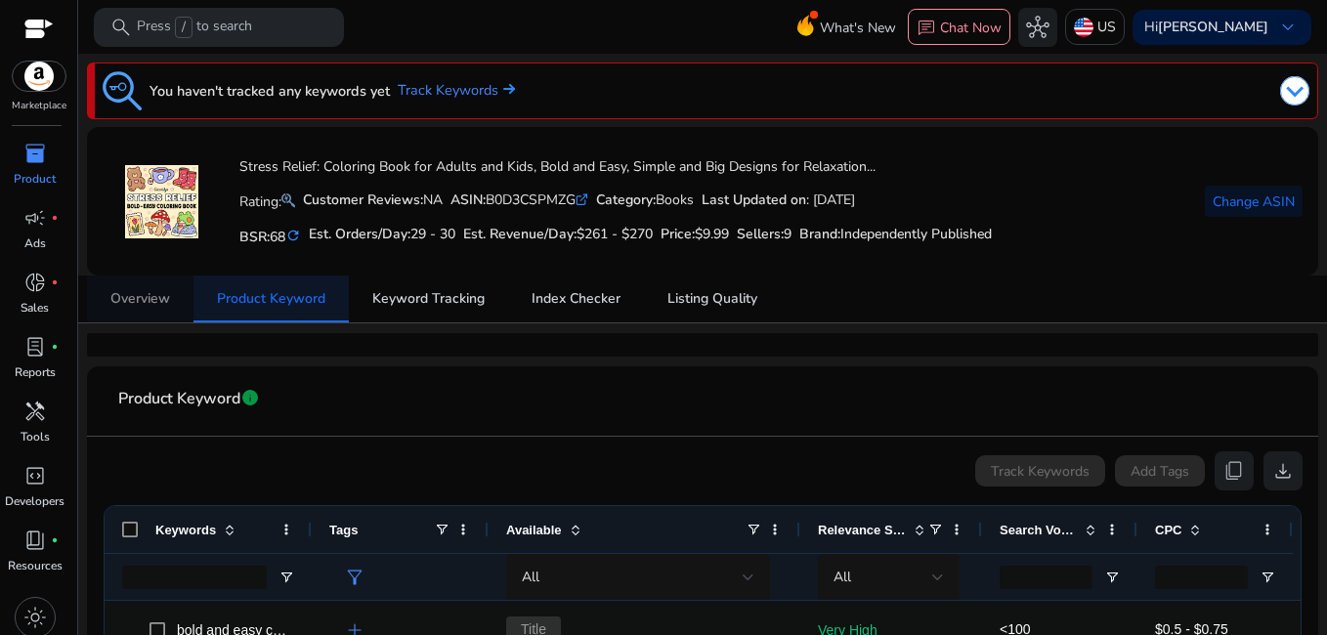
click at [142, 306] on span "Overview" at bounding box center [140, 299] width 60 height 14
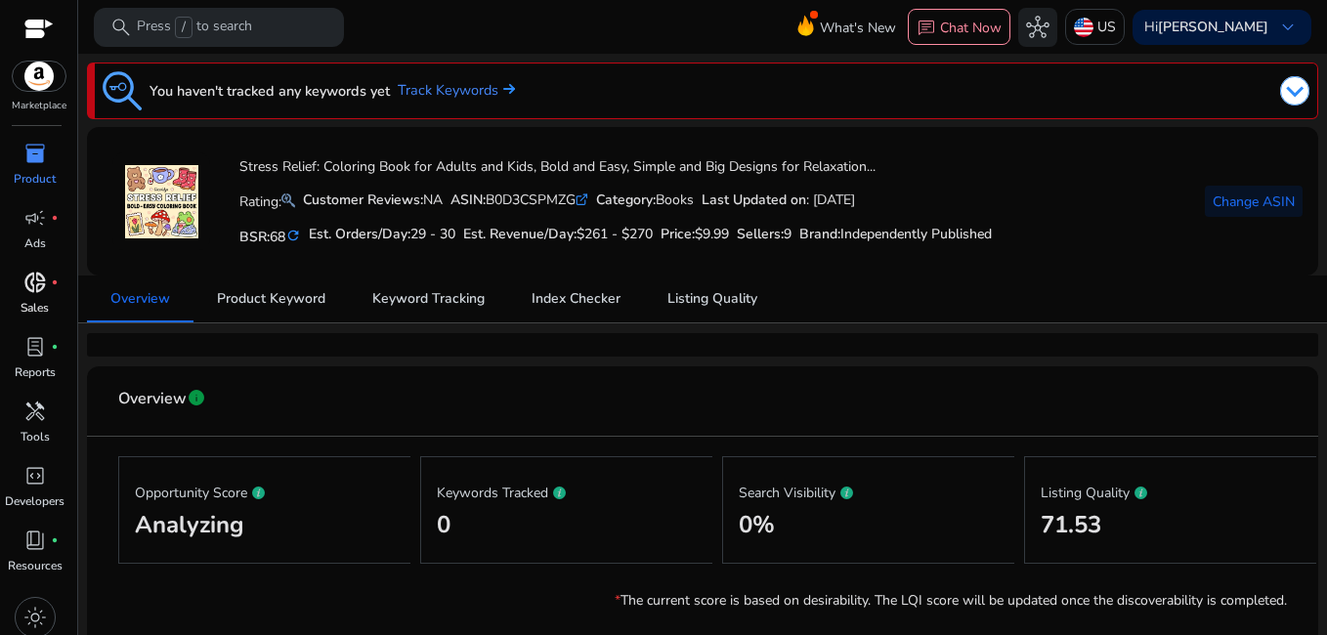
click at [37, 301] on p "Sales" at bounding box center [35, 308] width 28 height 18
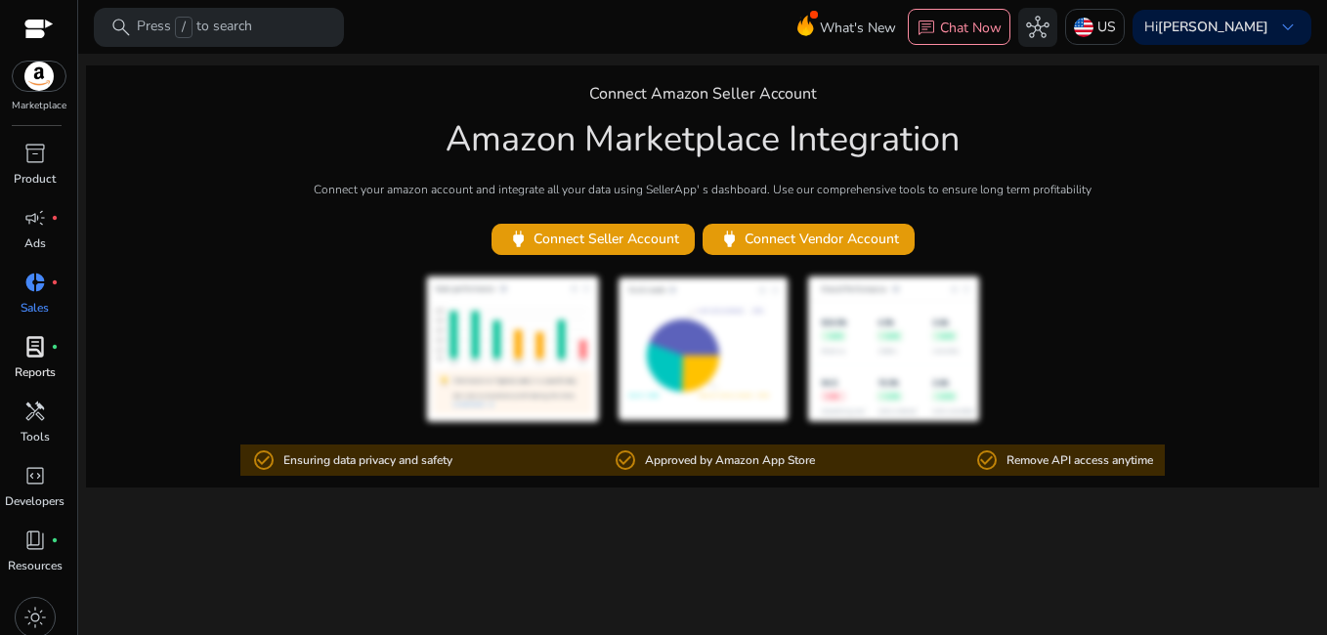
click at [36, 359] on span "lab_profile" at bounding box center [34, 346] width 23 height 23
